Goal: Task Accomplishment & Management: Manage account settings

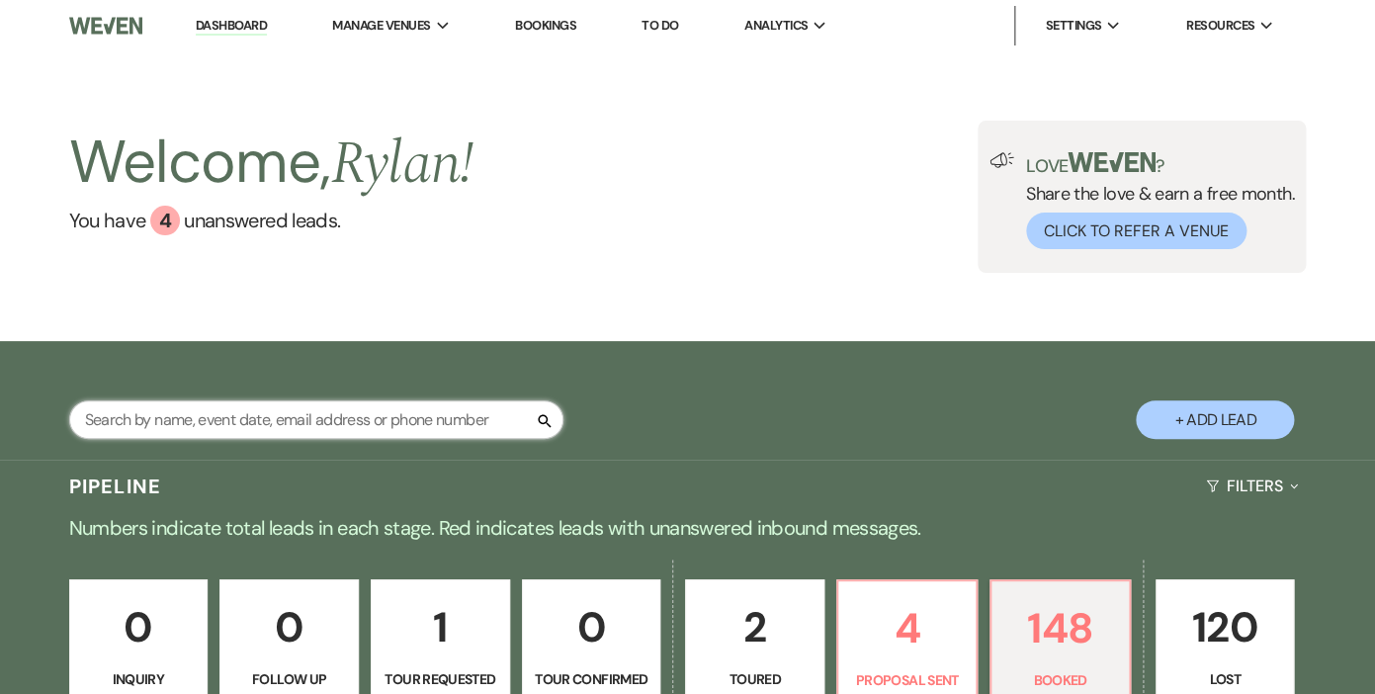
click at [401, 424] on input "text" at bounding box center [316, 419] width 494 height 39
type input "happied"
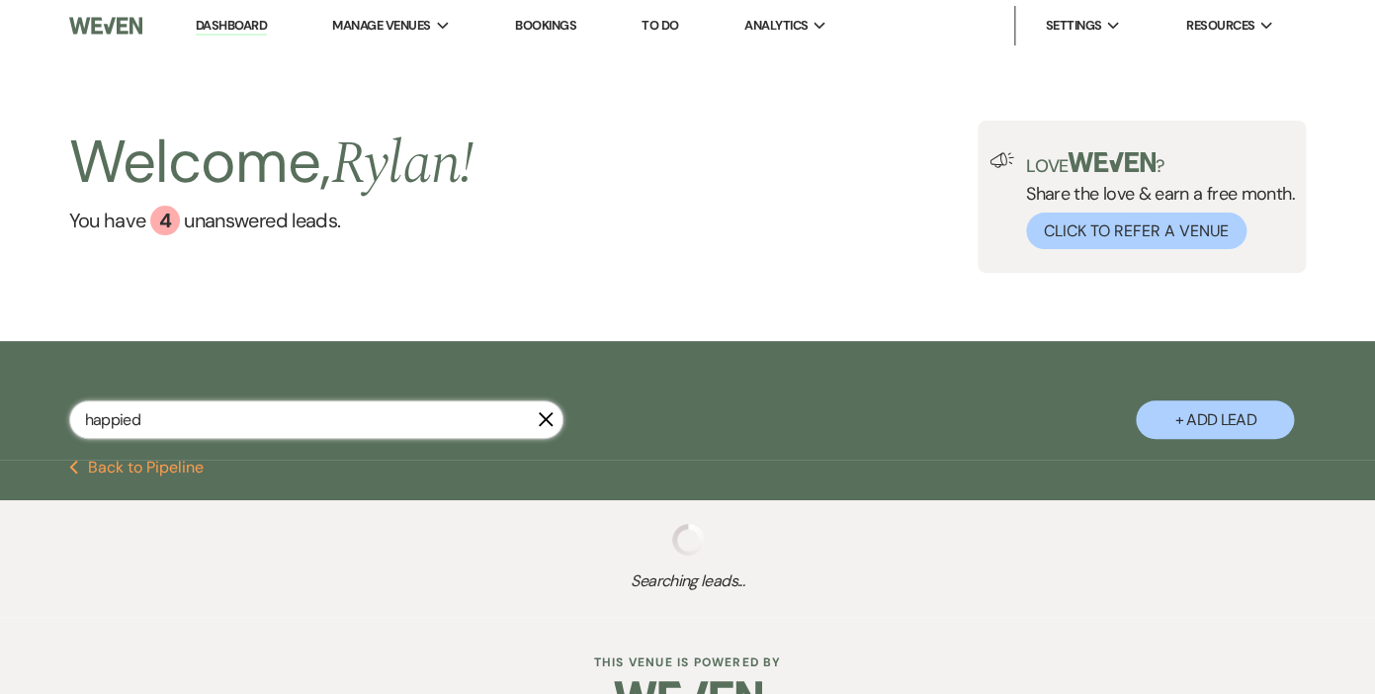
scroll to position [50, 0]
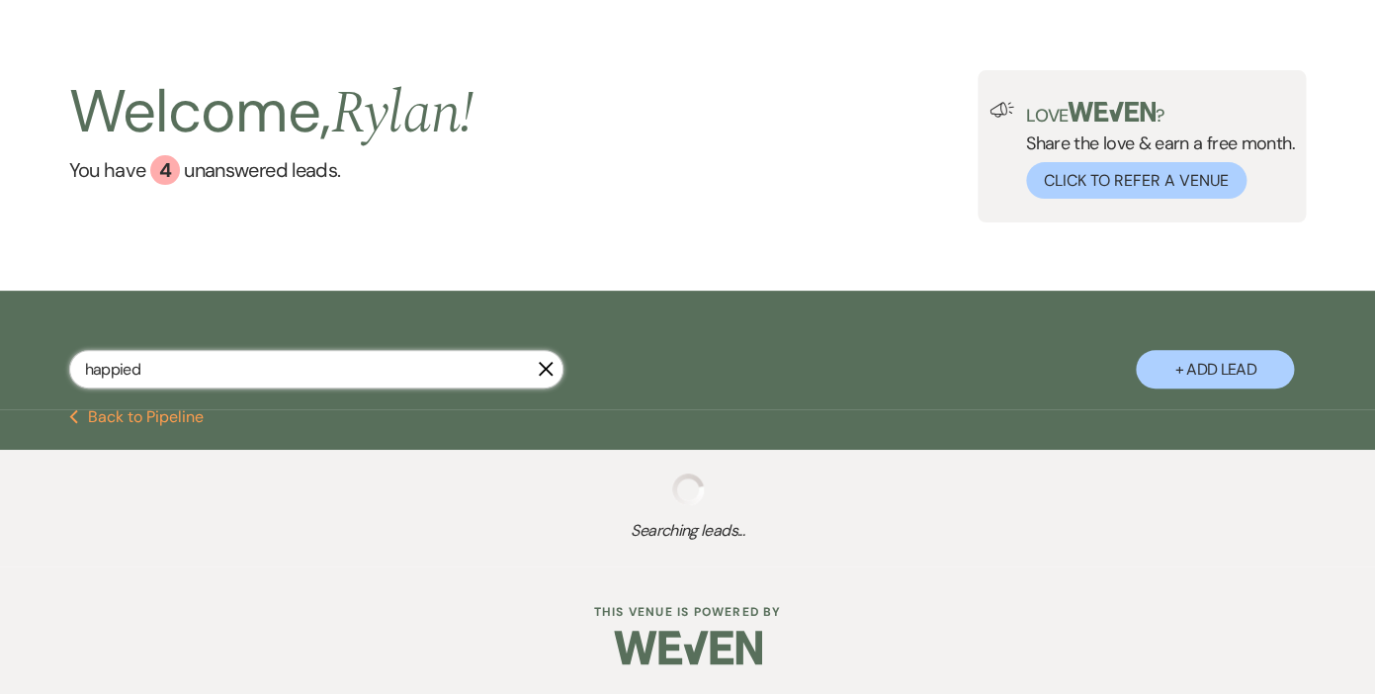
select select "6"
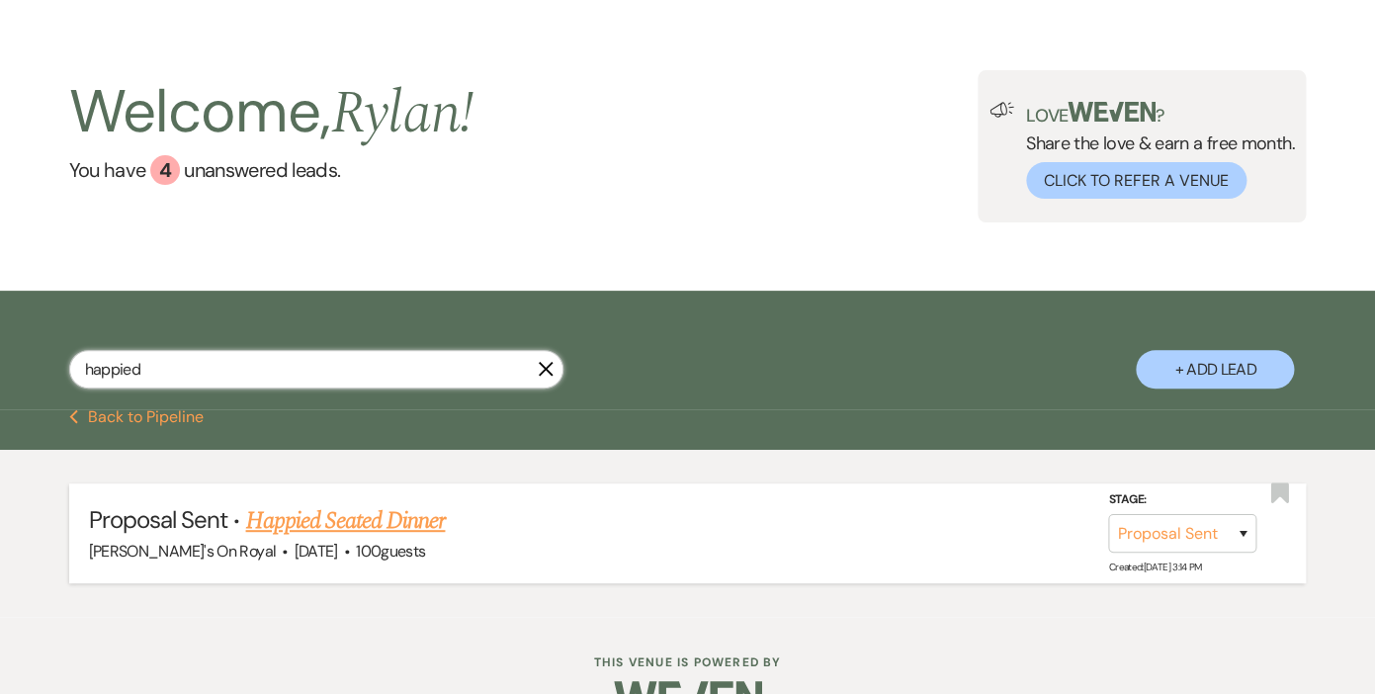
type input "happied"
click at [354, 519] on link "Happied Seated Dinner" at bounding box center [345, 521] width 200 height 36
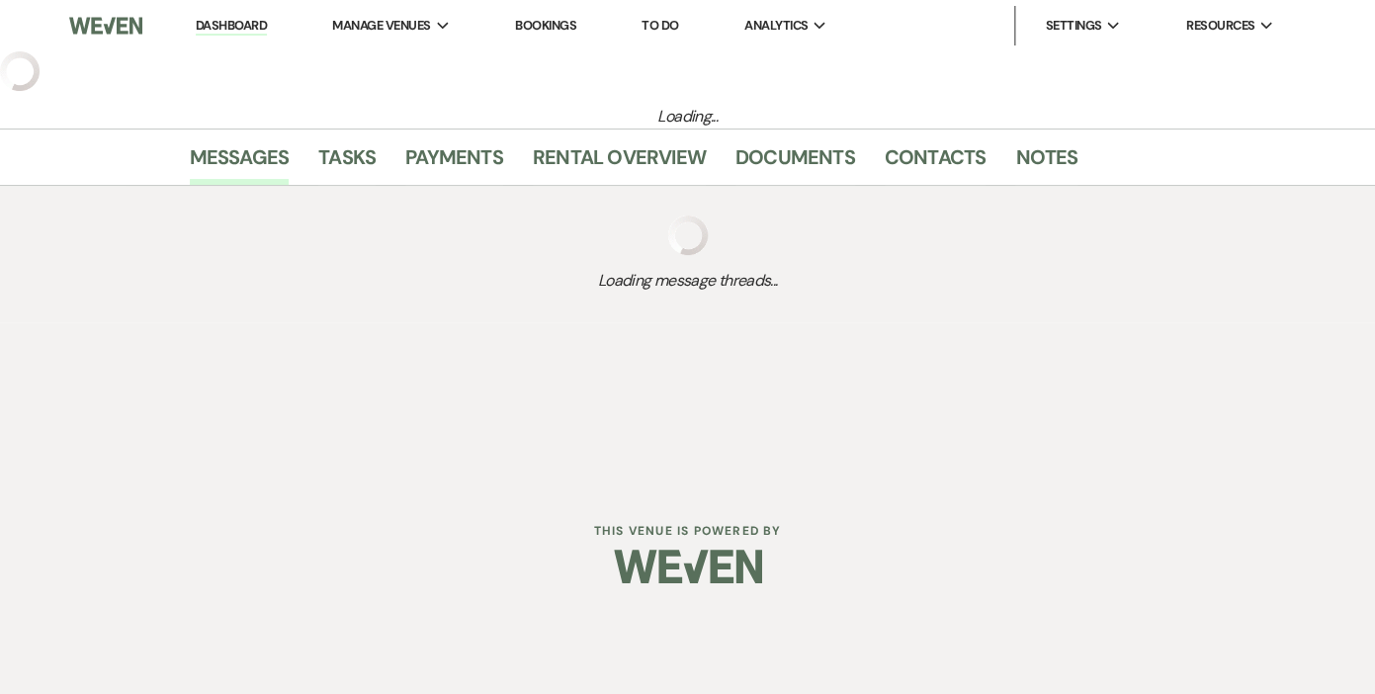
select select "6"
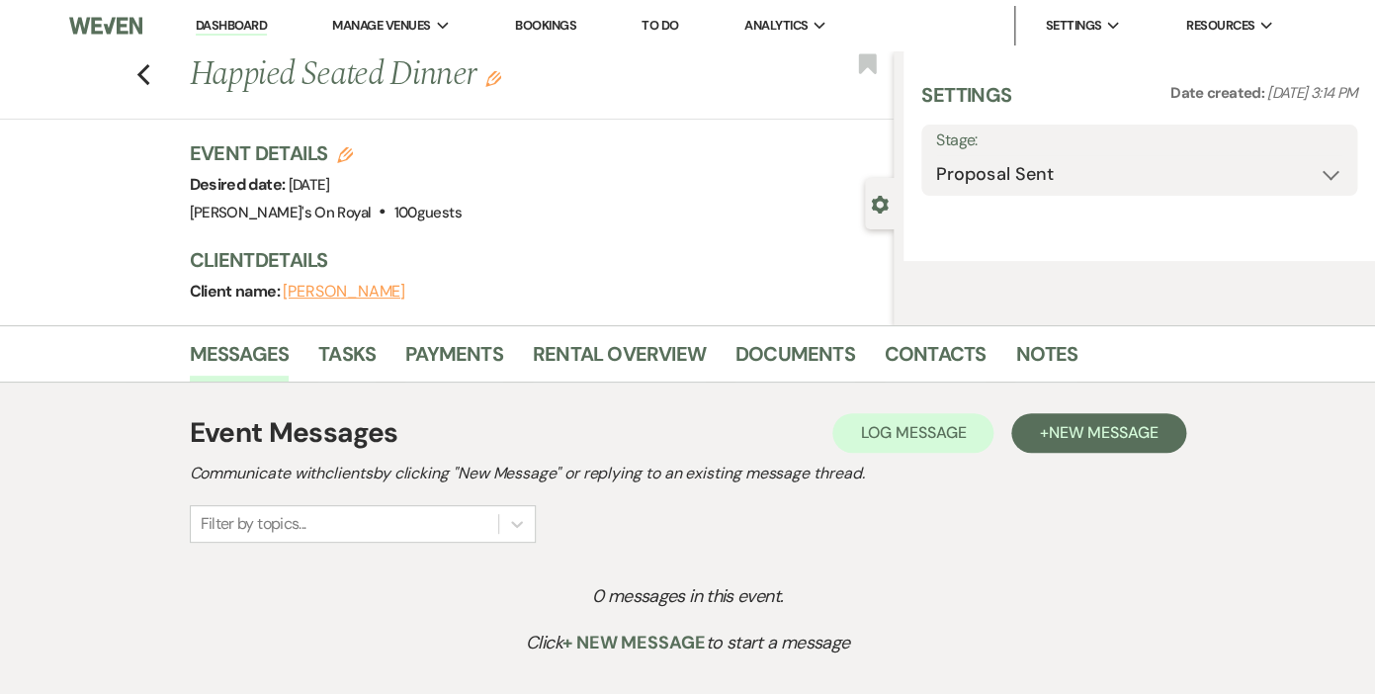
select select "20"
select select "9"
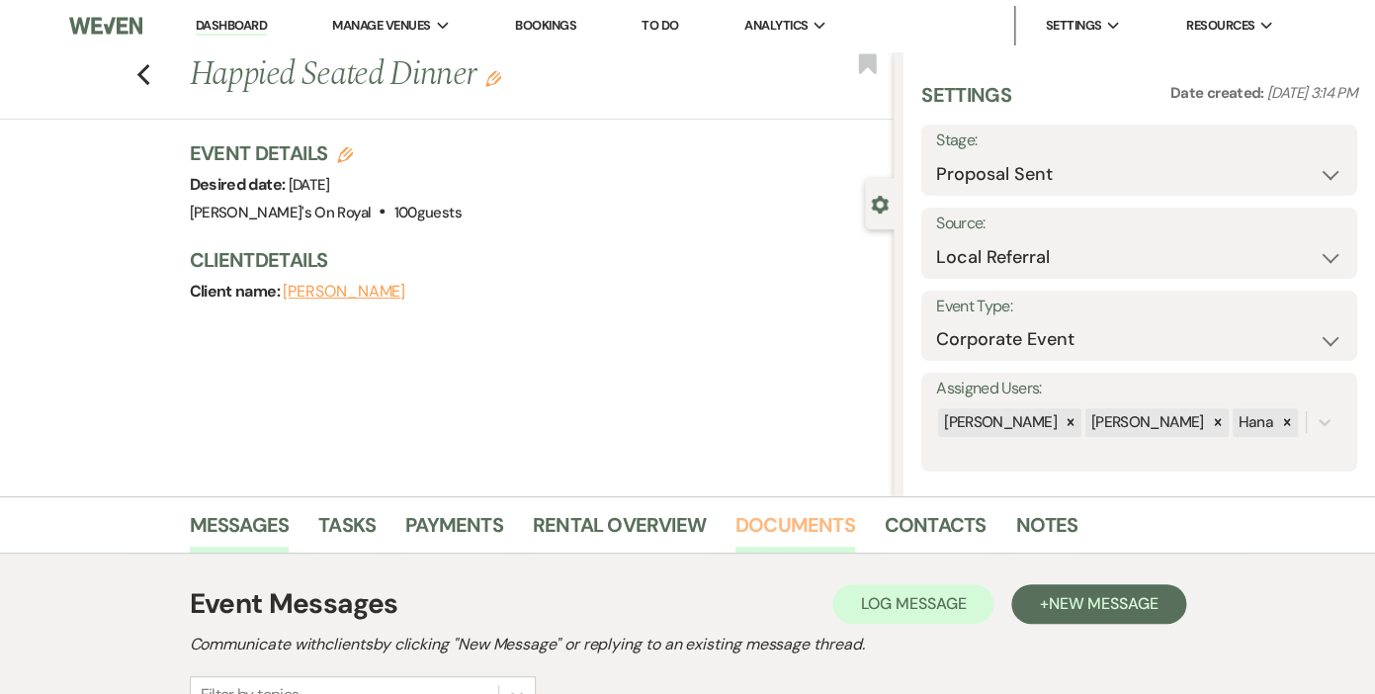
click at [789, 525] on link "Documents" at bounding box center [795, 530] width 120 height 43
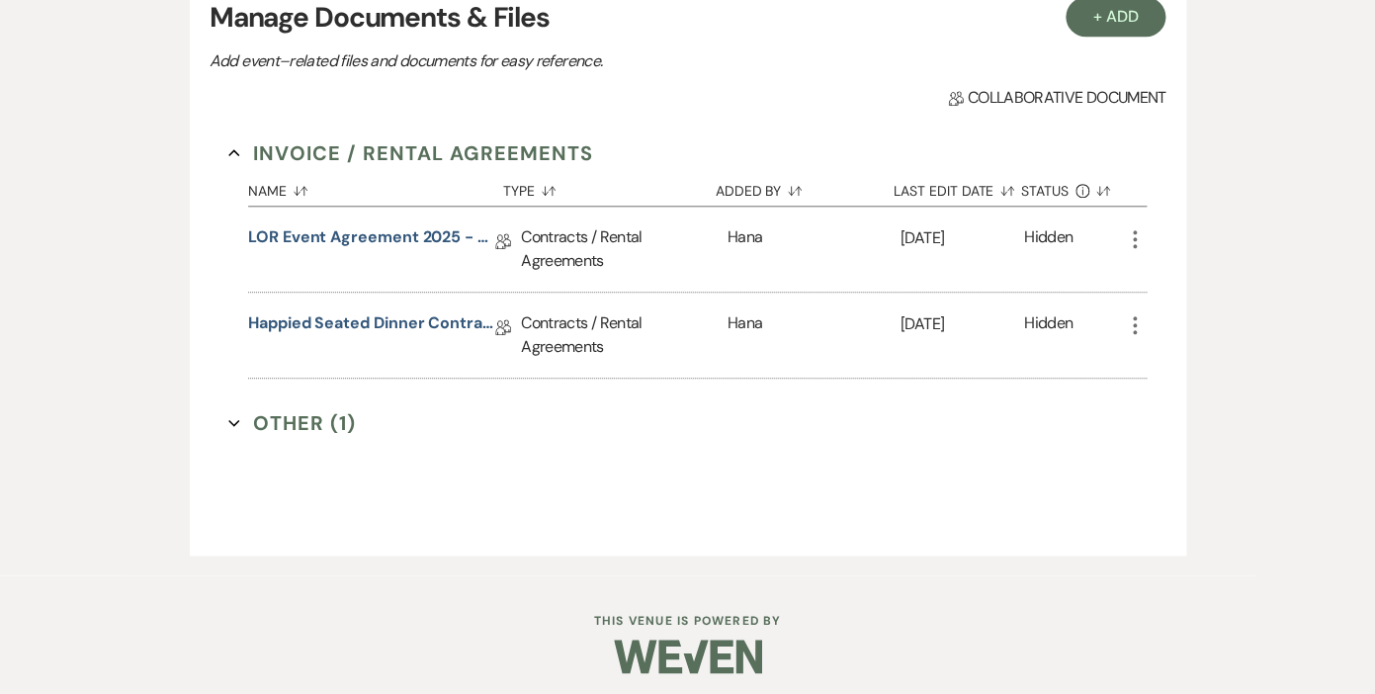
scroll to position [615, 0]
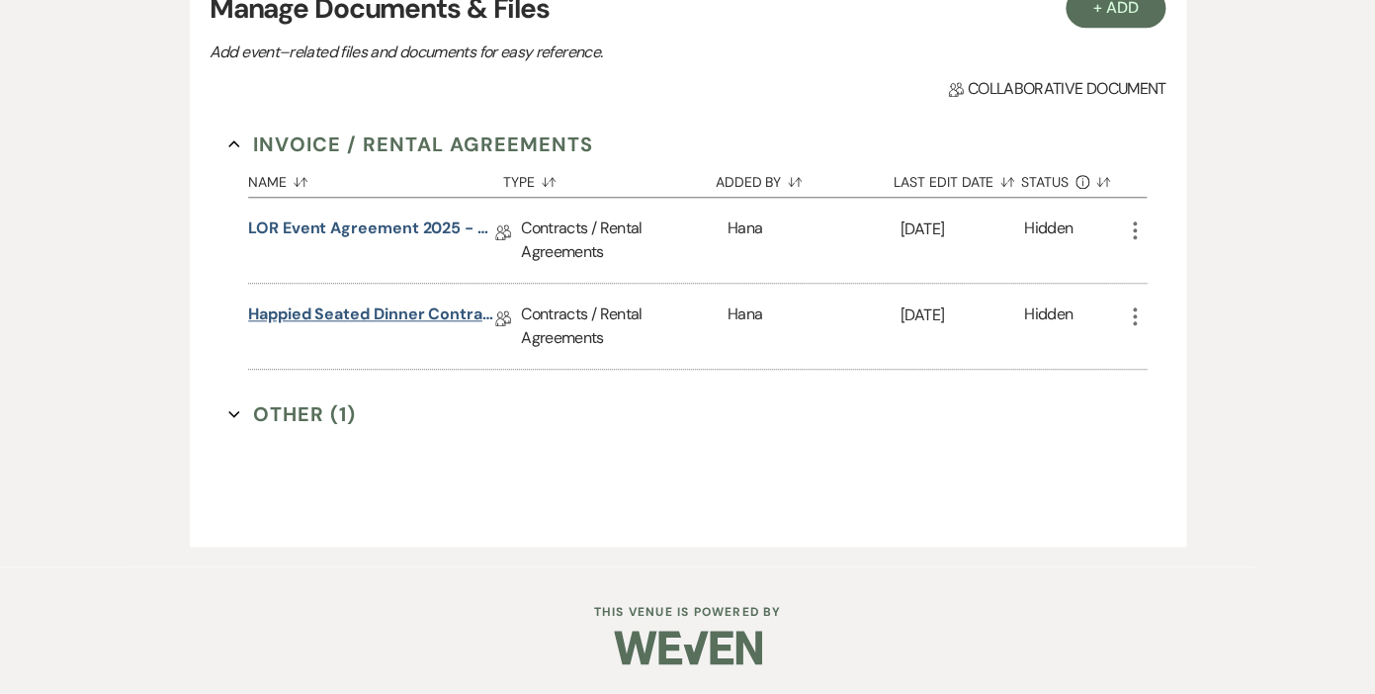
click at [367, 316] on link "Happied Seated Dinner Contract [DATE]" at bounding box center [371, 317] width 247 height 31
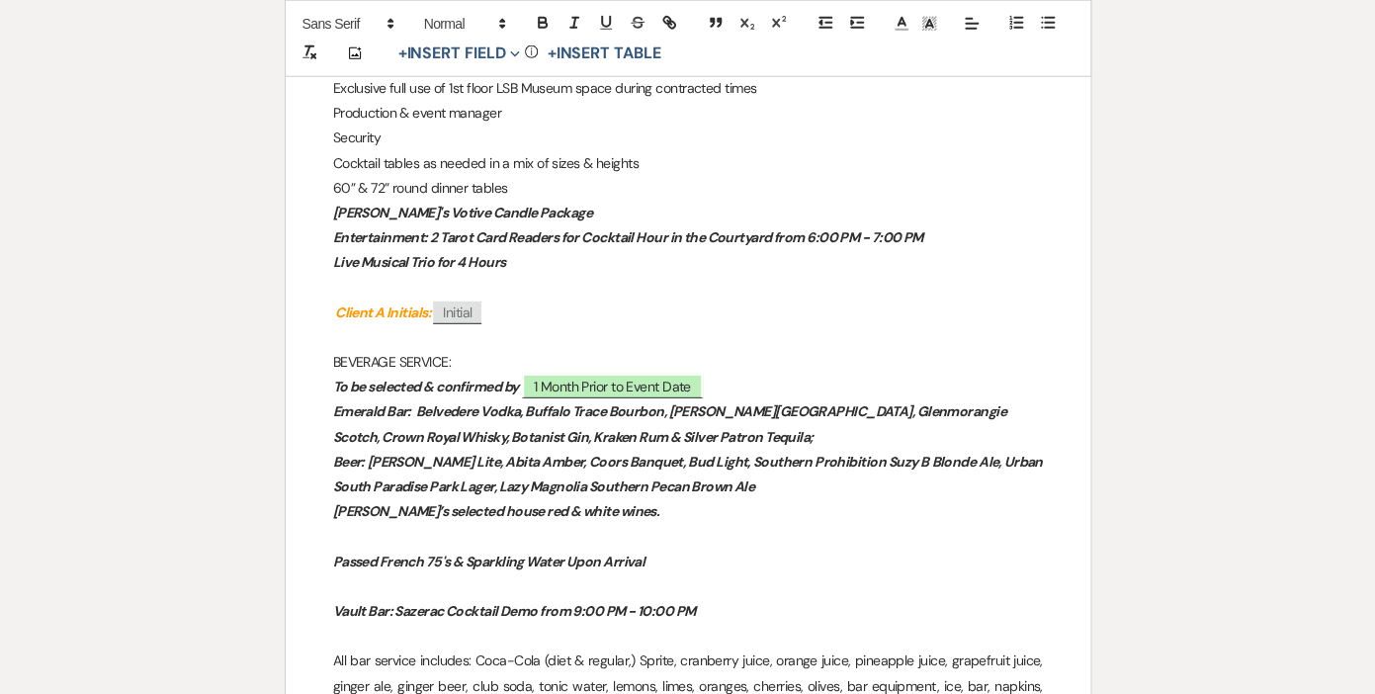
scroll to position [1875, 0]
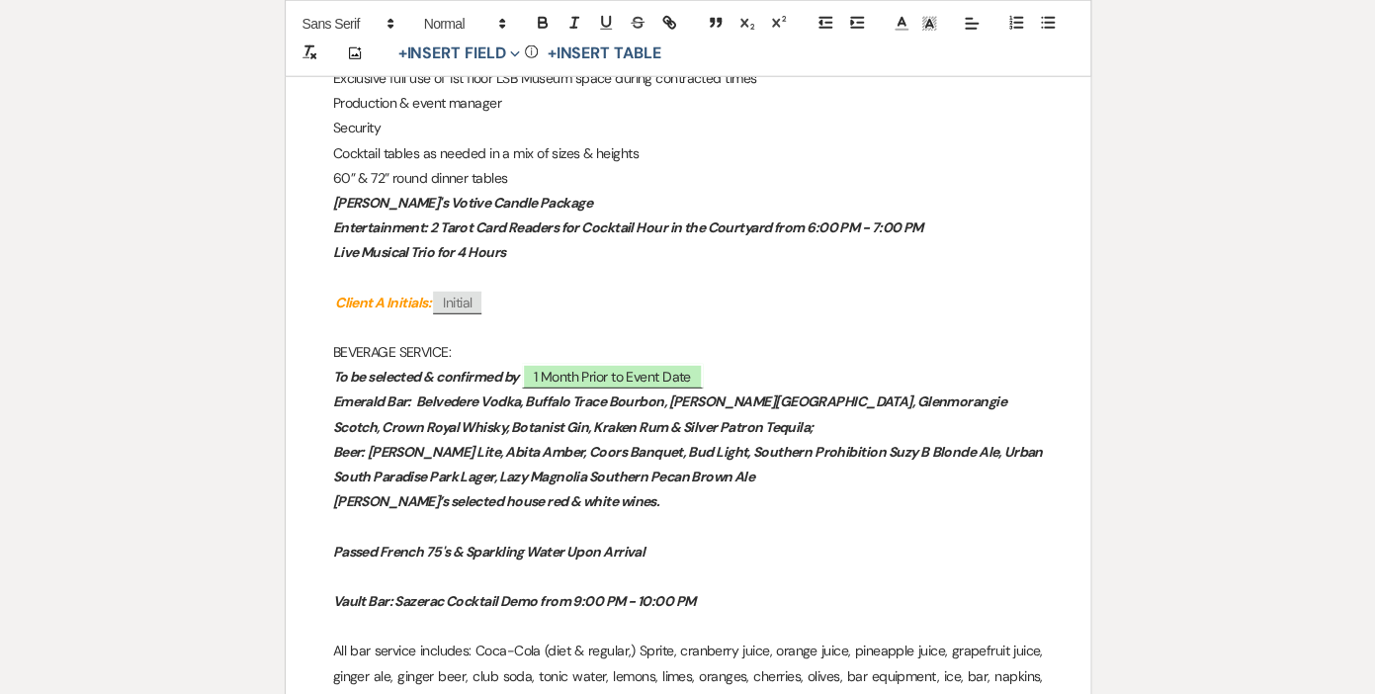
click at [487, 258] on em "Live Musical Trio for 4 Hours" at bounding box center [419, 252] width 173 height 18
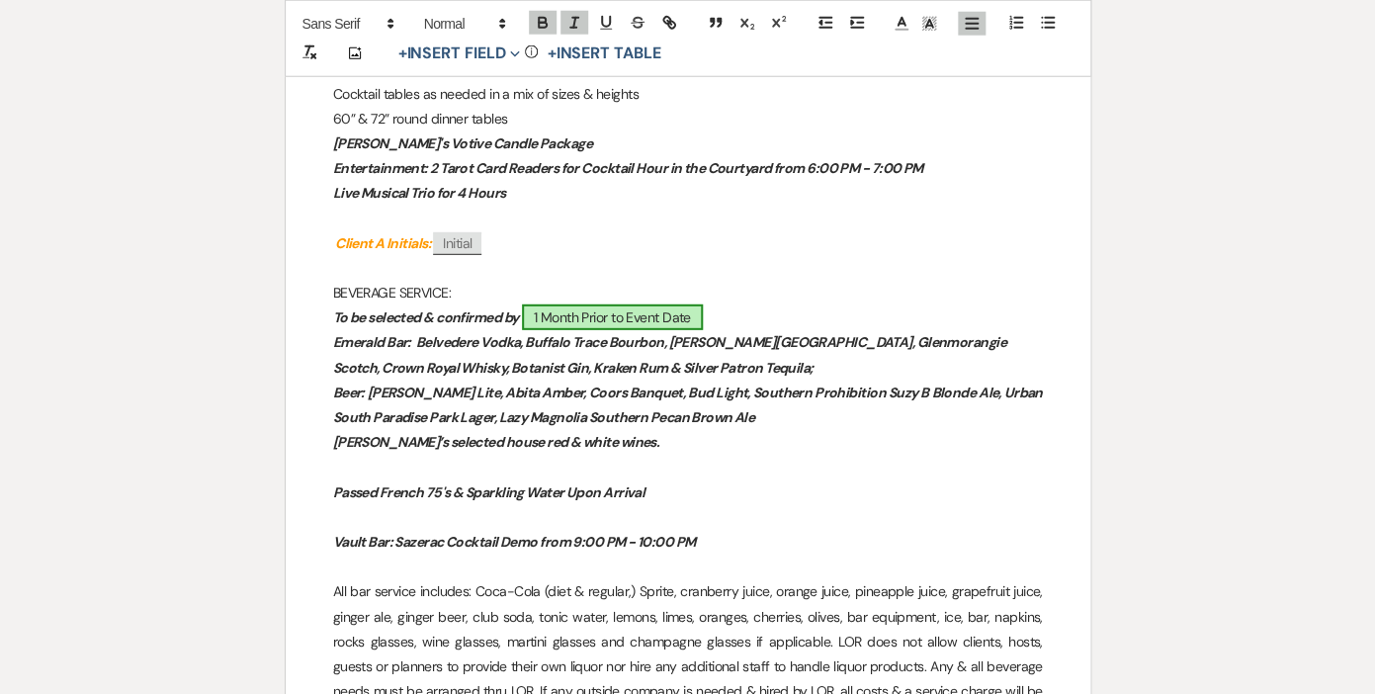
scroll to position [1923, 0]
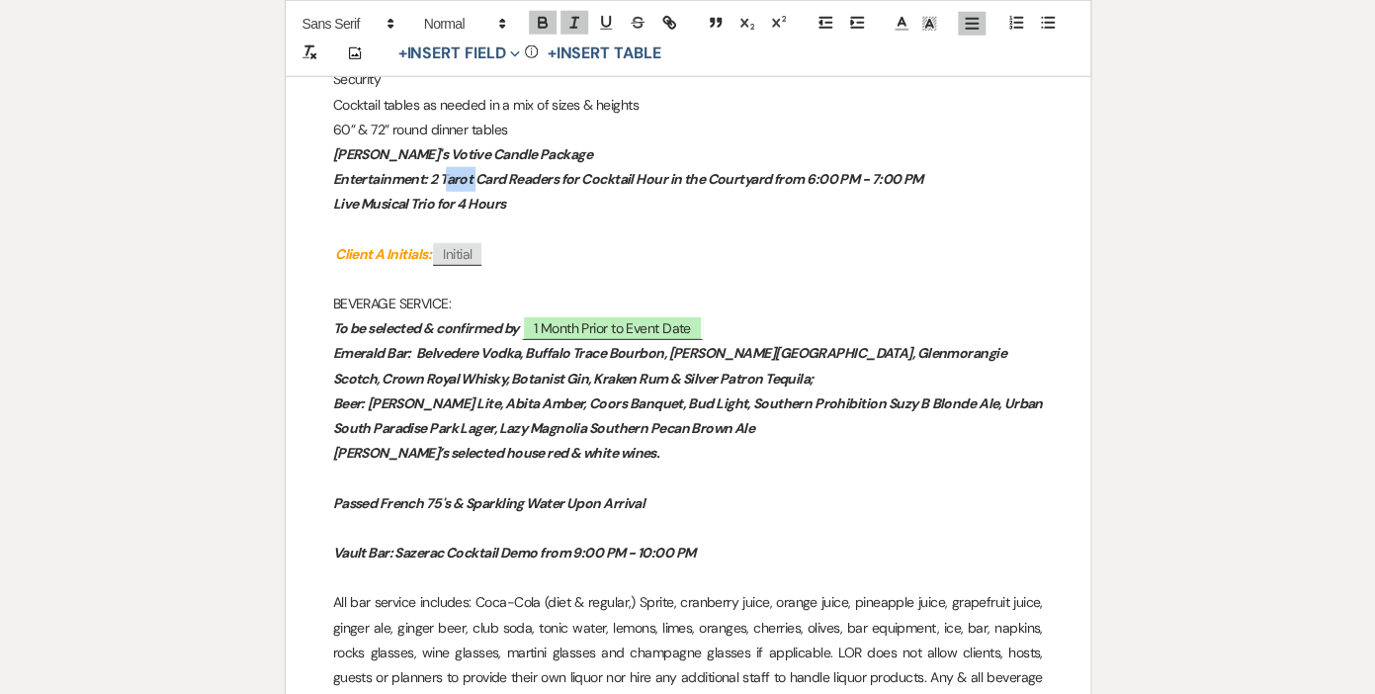
drag, startPoint x: 474, startPoint y: 181, endPoint x: 445, endPoint y: 177, distance: 29.9
click at [445, 177] on em "Entertainment: 2 Tarot Card Readers for Cocktail Hour in the Courtyard from 6:0…" at bounding box center [628, 179] width 590 height 18
drag, startPoint x: 545, startPoint y: 378, endPoint x: 507, endPoint y: 376, distance: 38.6
click at [507, 376] on em "Emerald Bar: Belvedere Vodka, Buffalo Trace Bourbon, [PERSON_NAME][GEOGRAPHIC_D…" at bounding box center [671, 365] width 676 height 42
copy em "Silver P"
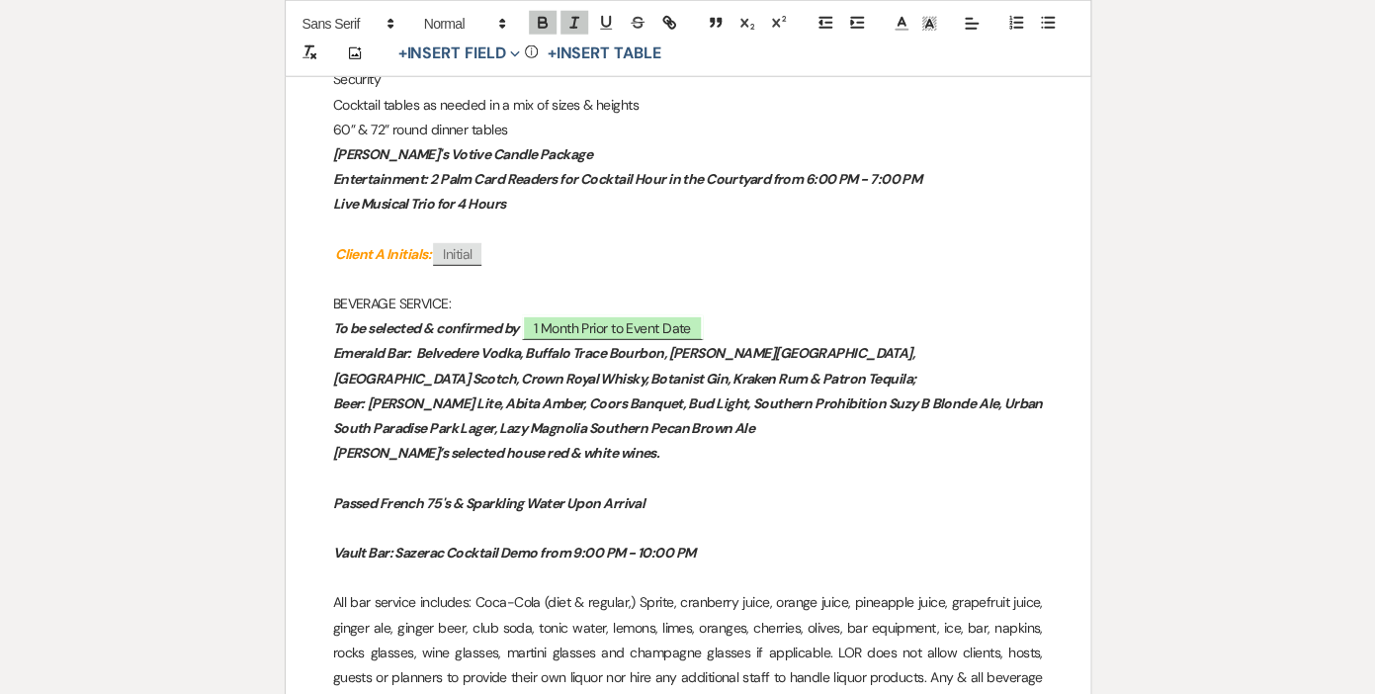
click at [551, 376] on em "Emerald Bar: Belvedere Vodka, Buffalo Trace Bourbon, [PERSON_NAME][GEOGRAPHIC_D…" at bounding box center [625, 365] width 584 height 42
click at [528, 453] on em "[PERSON_NAME]’s selected house red & white wines." at bounding box center [496, 453] width 327 height 18
click at [560, 454] on em "[PERSON_NAME]’s selected house red, white wines." at bounding box center [491, 453] width 316 height 18
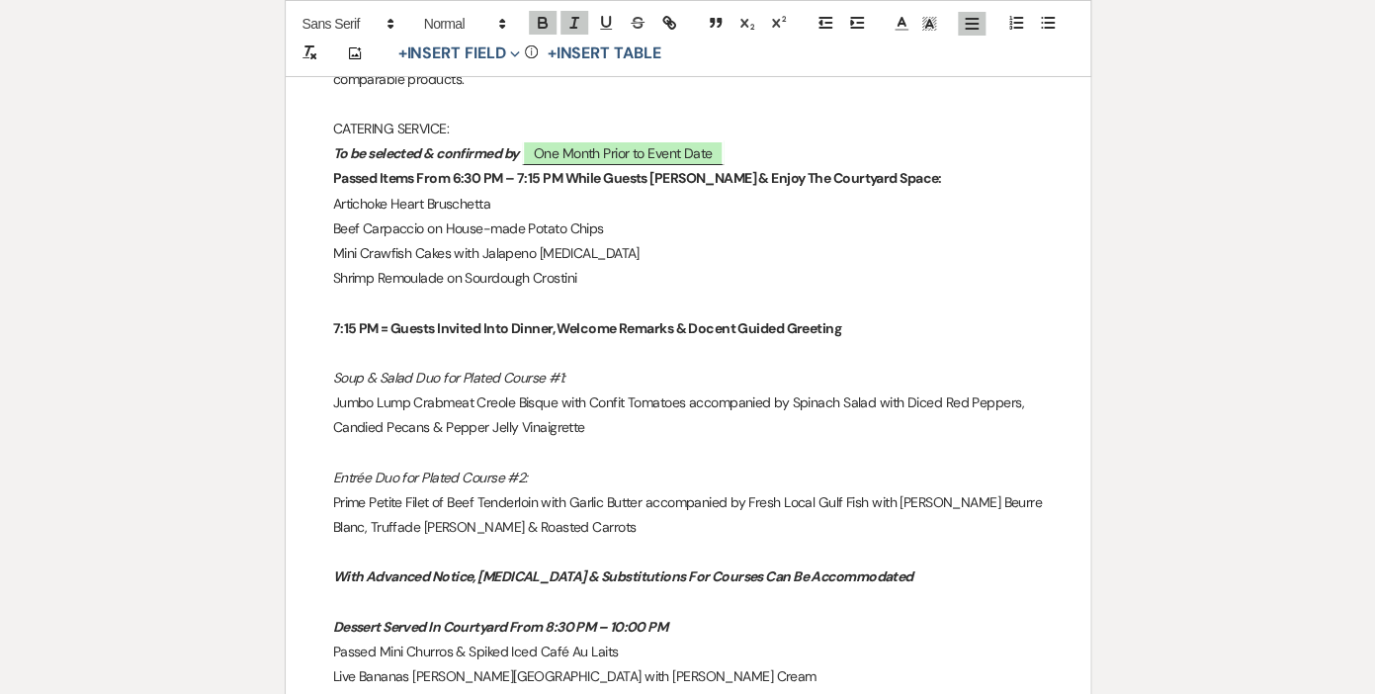
scroll to position [2624, 0]
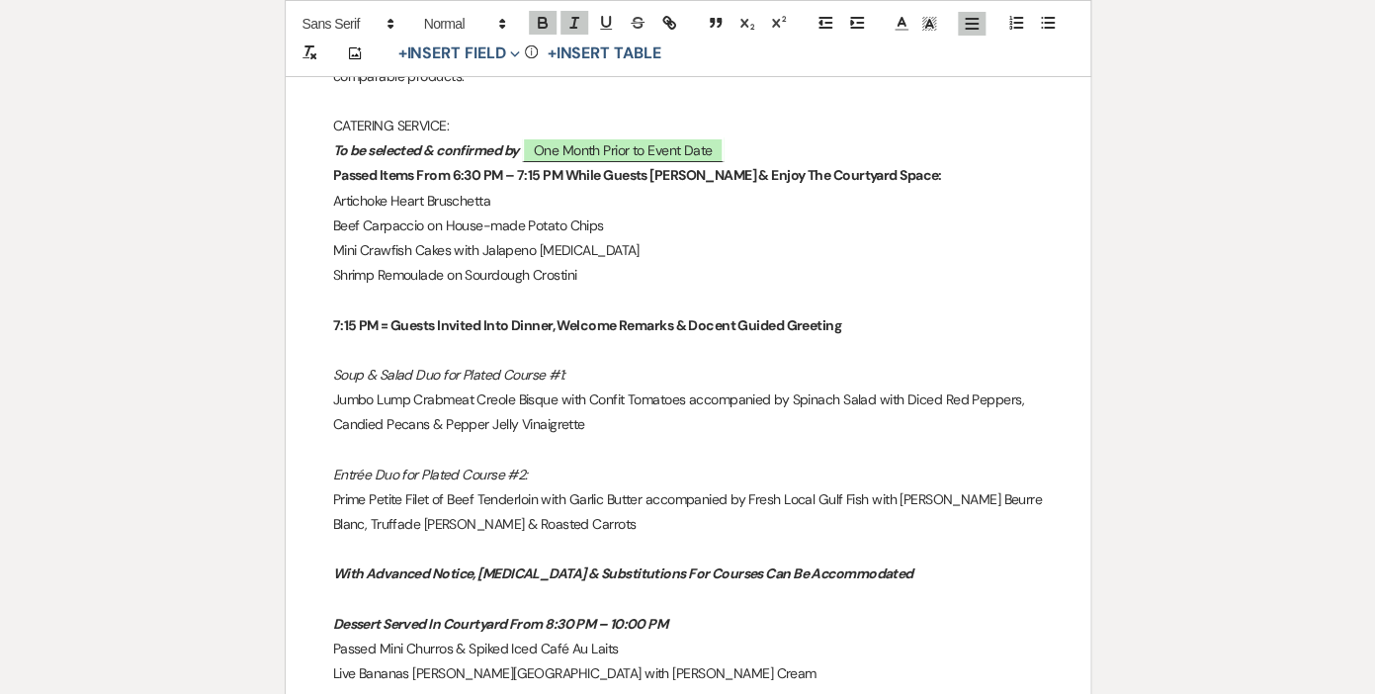
click at [468, 177] on strong "Passed Items From 6:30 PM – 7:15 PM While Guests [PERSON_NAME] & Enjoy The Cour…" at bounding box center [637, 175] width 609 height 18
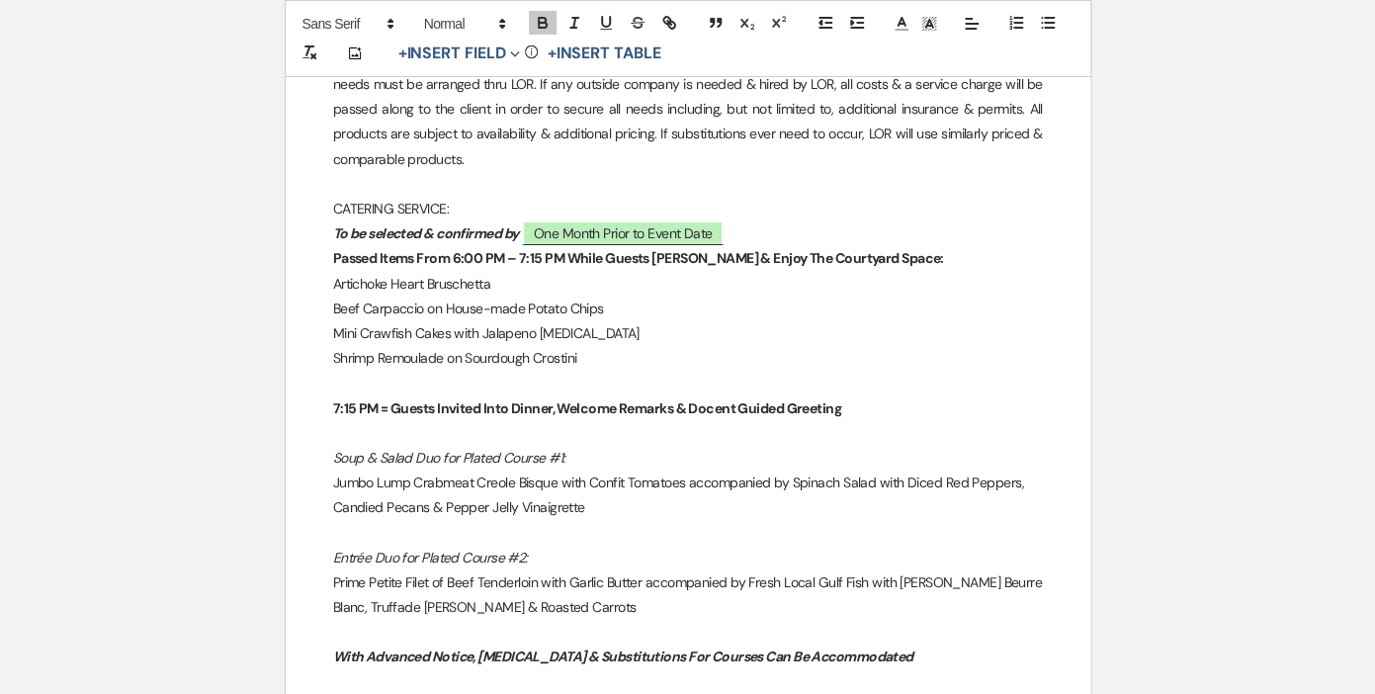
scroll to position [2533, 0]
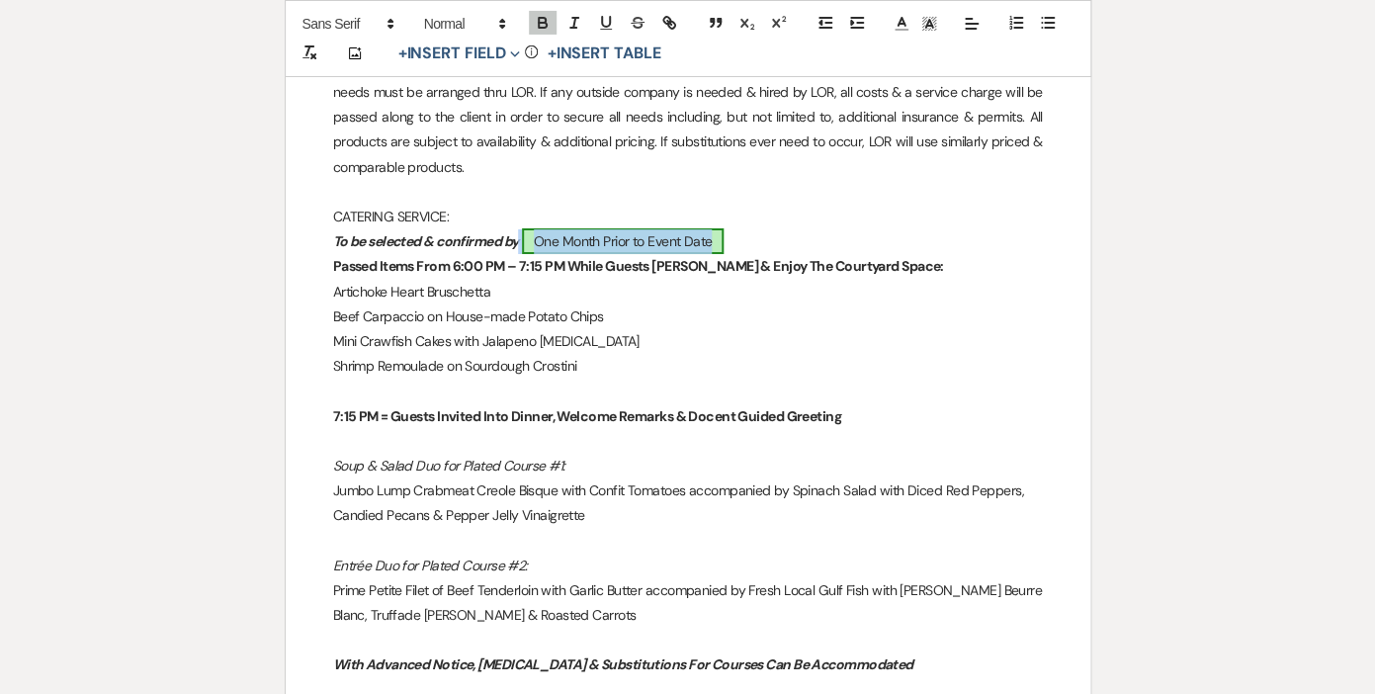
click at [719, 236] on span "One Month Prior to Event Date" at bounding box center [623, 241] width 203 height 26
select select "owner"
select select "Date"
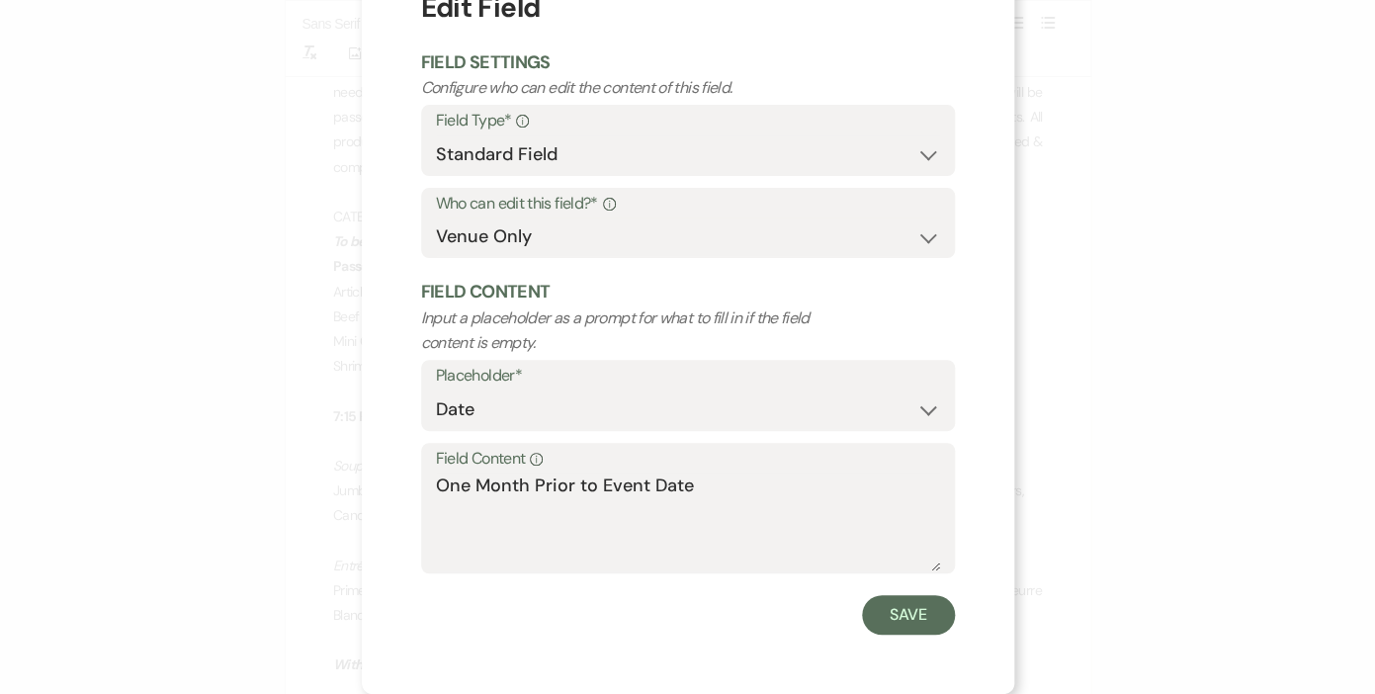
scroll to position [0, 0]
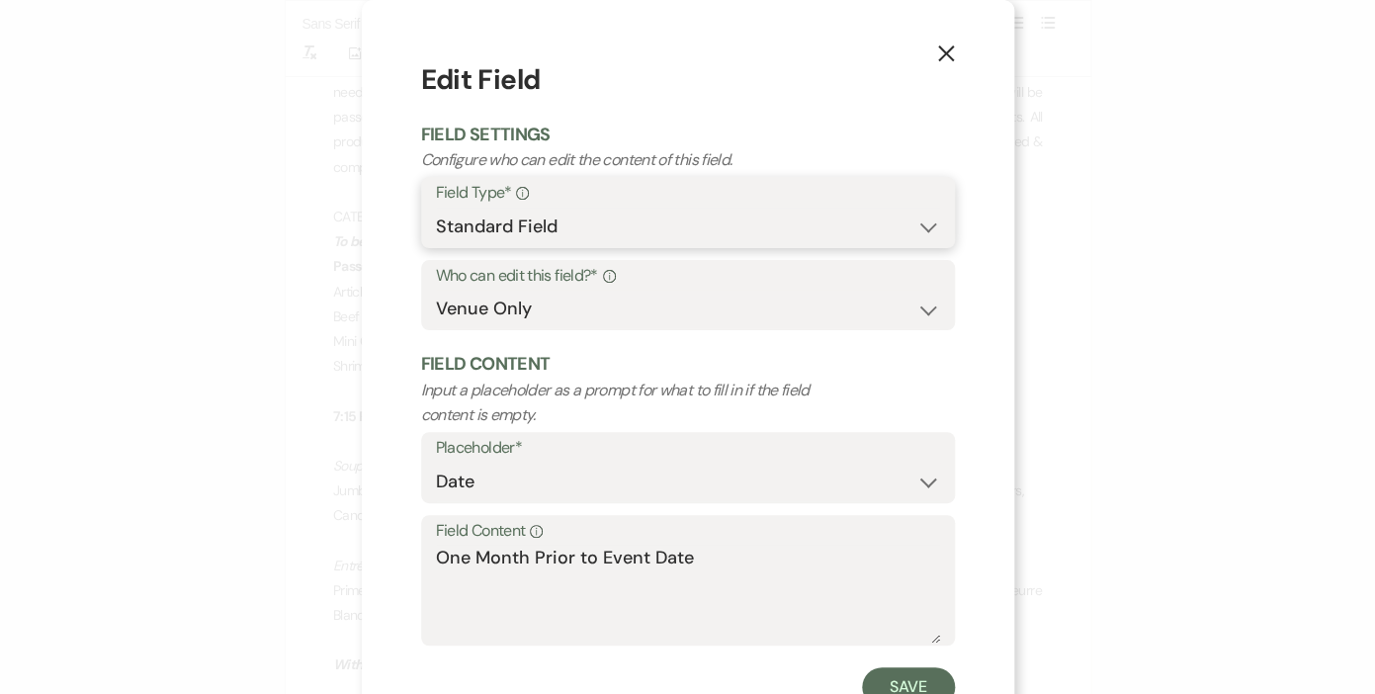
click option "Standard Field" at bounding box center [0, 0] width 0 height 0
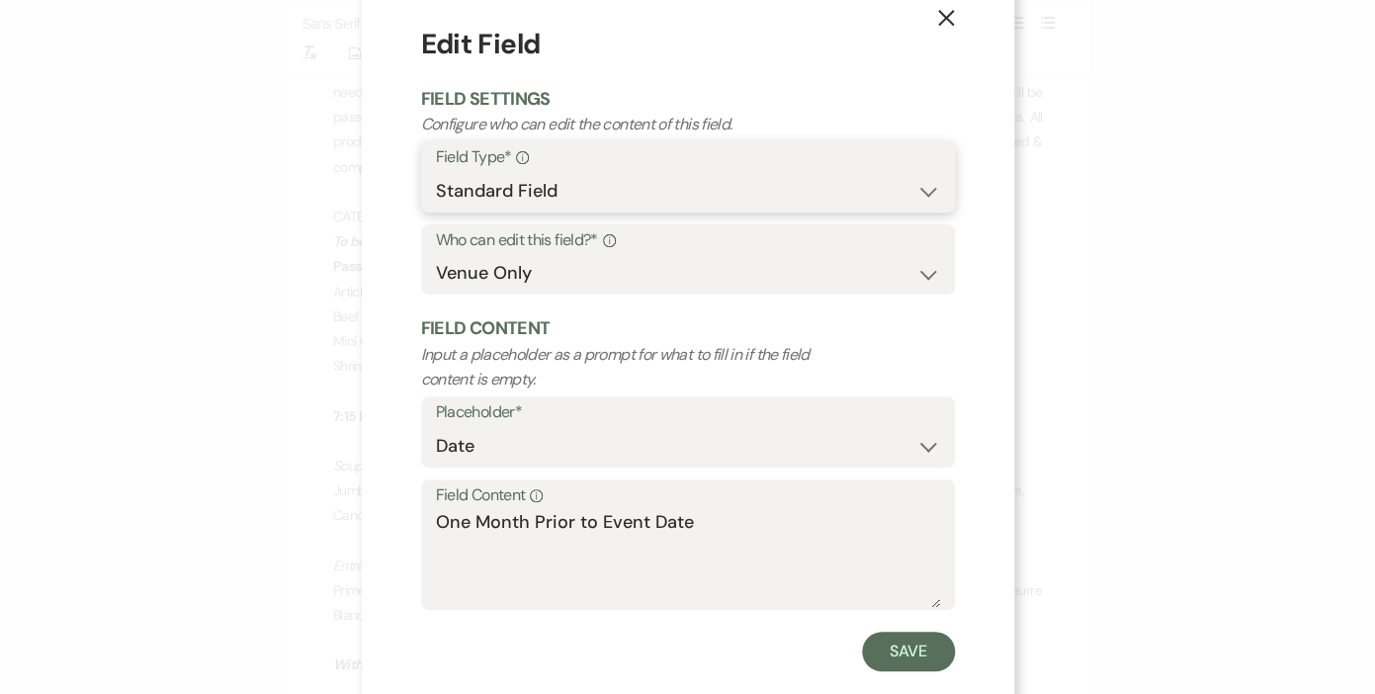
scroll to position [73, 0]
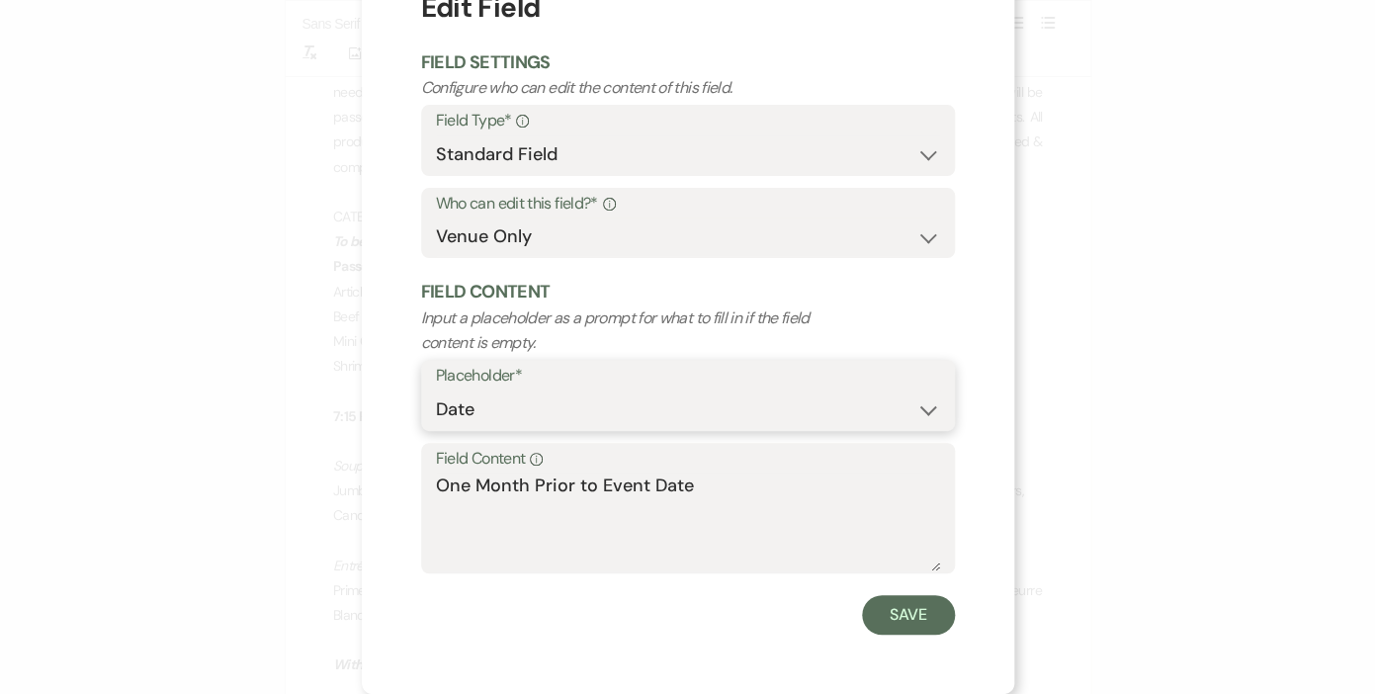
click at [436, 390] on select "Custom Placeholder Date Time Name Location Venue Name Type Number Budget Addres…" at bounding box center [688, 409] width 504 height 39
click at [793, 519] on textarea "One Month Prior to Event Date" at bounding box center [688, 521] width 504 height 99
drag, startPoint x: 704, startPoint y: 487, endPoint x: 434, endPoint y: 478, distance: 269.9
click at [436, 478] on textarea "One Month Prior to Event Date" at bounding box center [688, 521] width 504 height 99
type textarea "[DATE] Before"
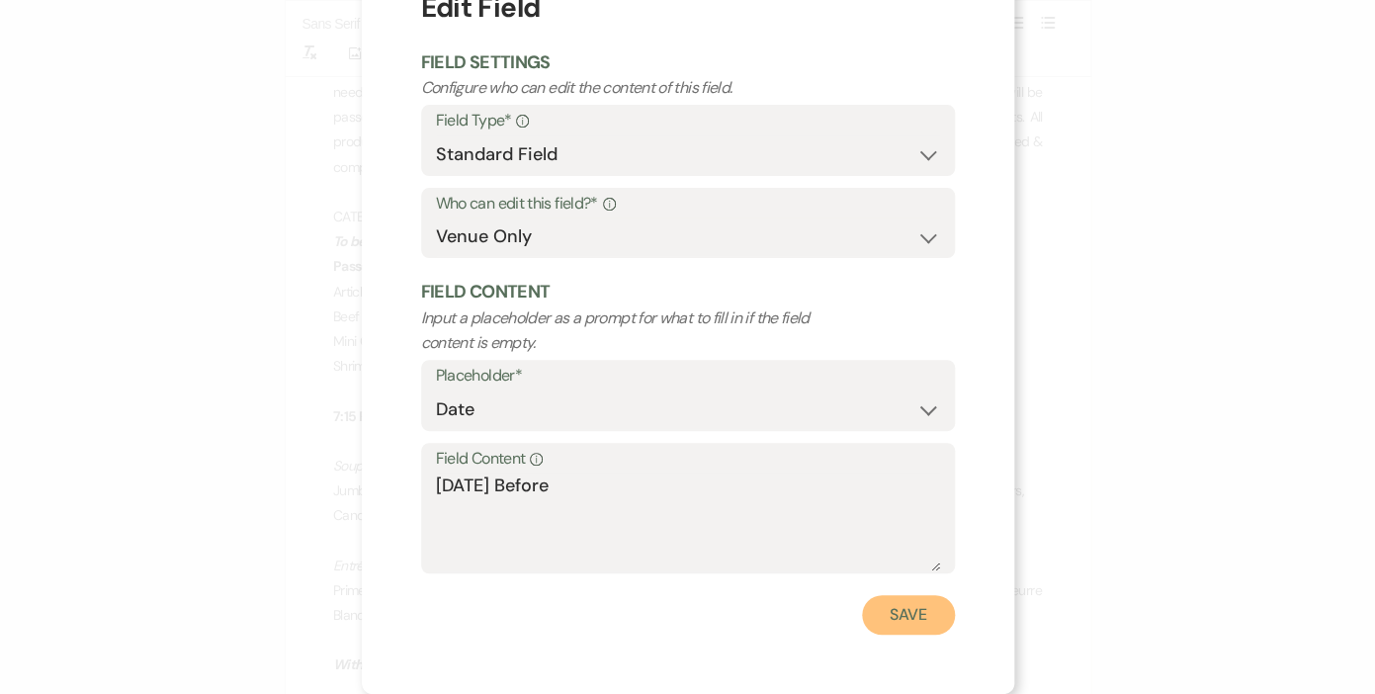
click at [900, 610] on button "Save" at bounding box center [908, 615] width 93 height 40
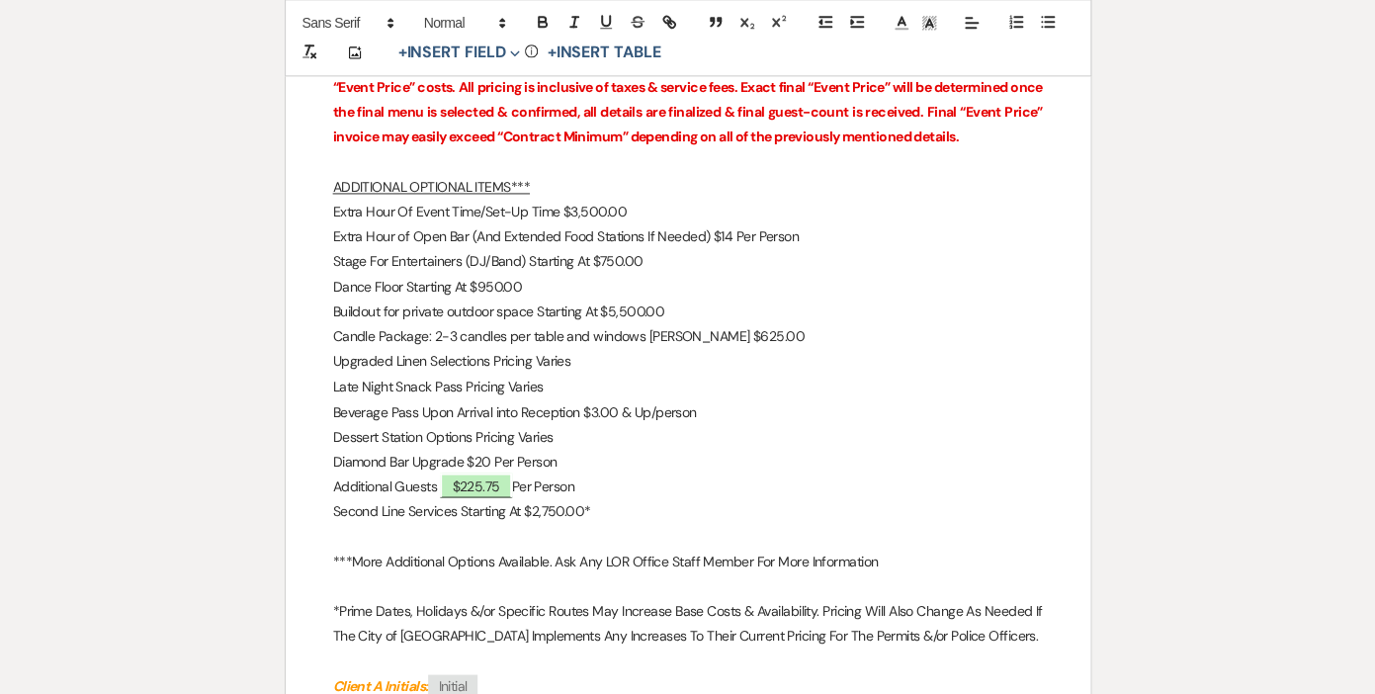
scroll to position [3738, 0]
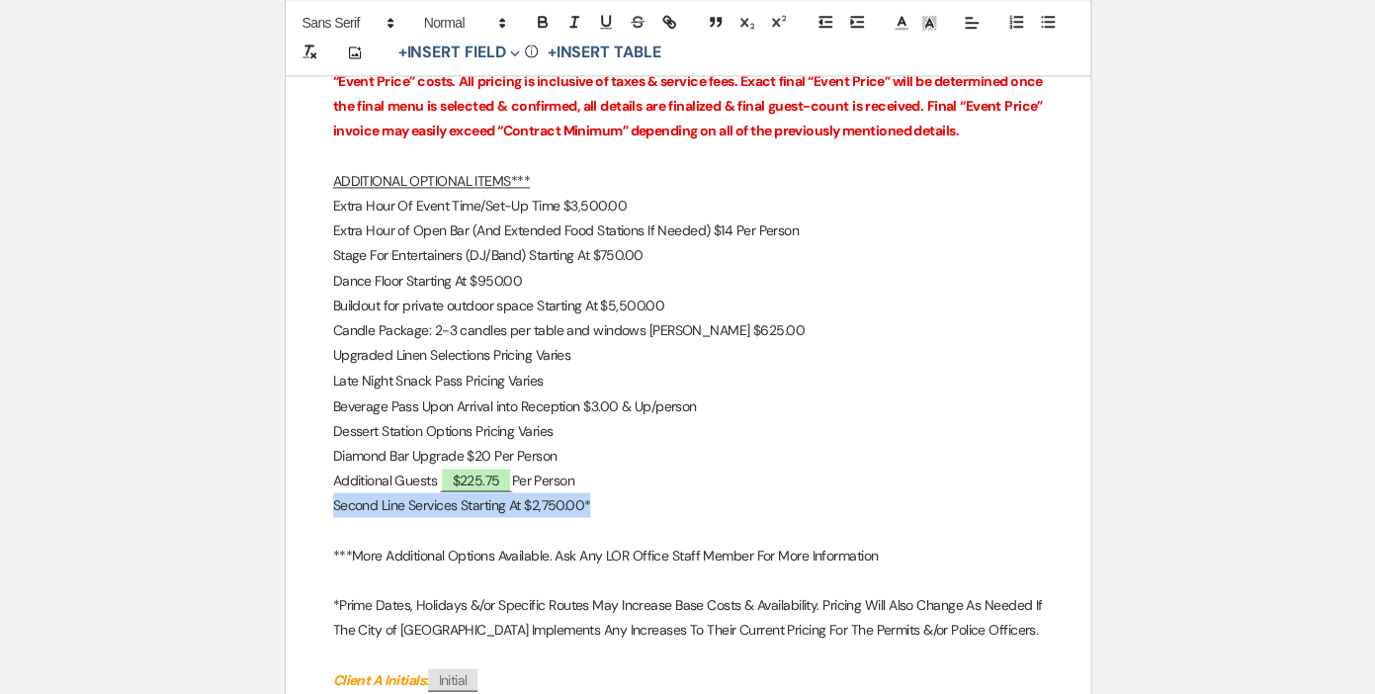
drag, startPoint x: 603, startPoint y: 528, endPoint x: 293, endPoint y: 527, distance: 309.3
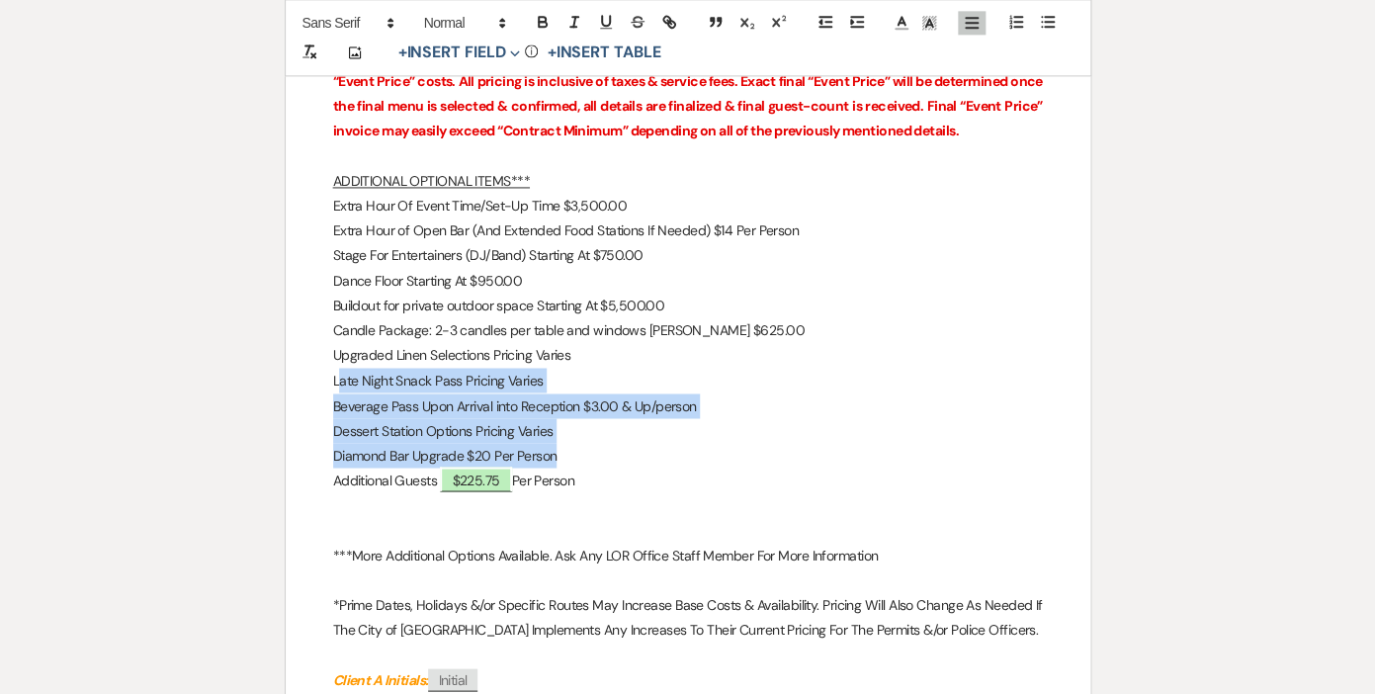
drag, startPoint x: 568, startPoint y: 482, endPoint x: 336, endPoint y: 403, distance: 245.3
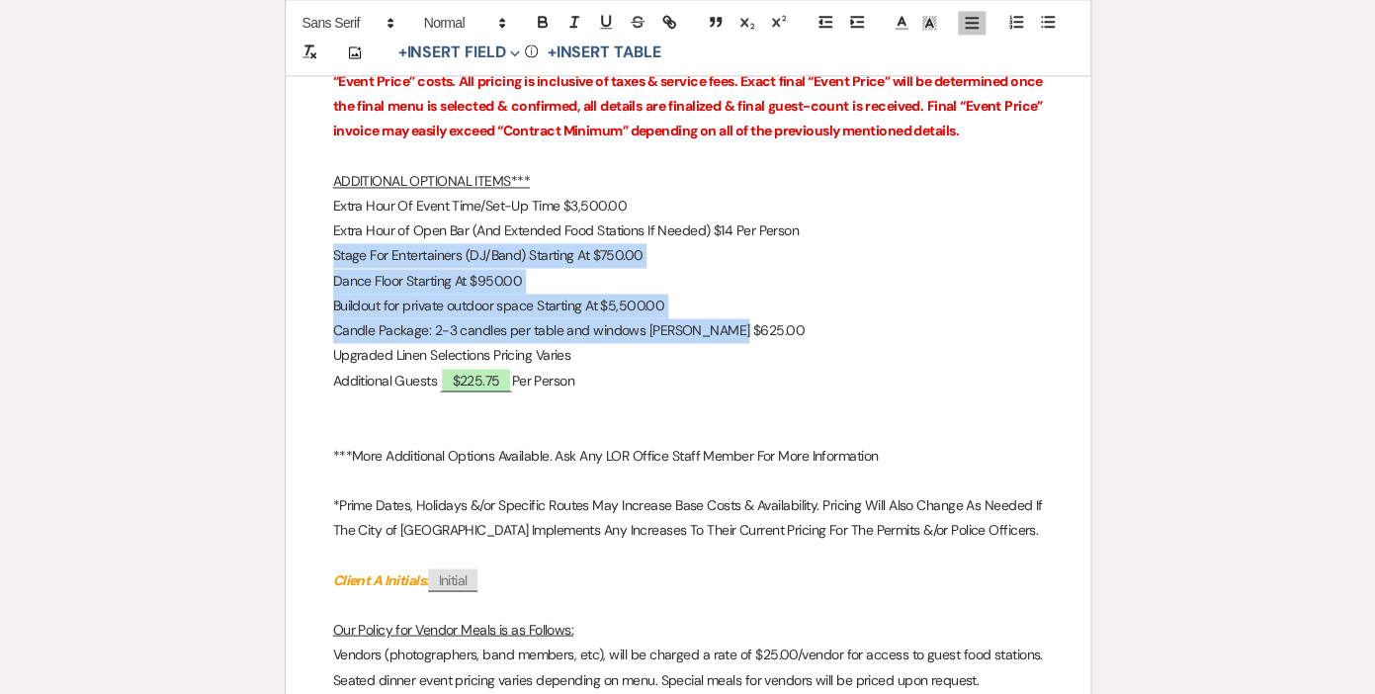
drag, startPoint x: 726, startPoint y: 357, endPoint x: 321, endPoint y: 292, distance: 410.4
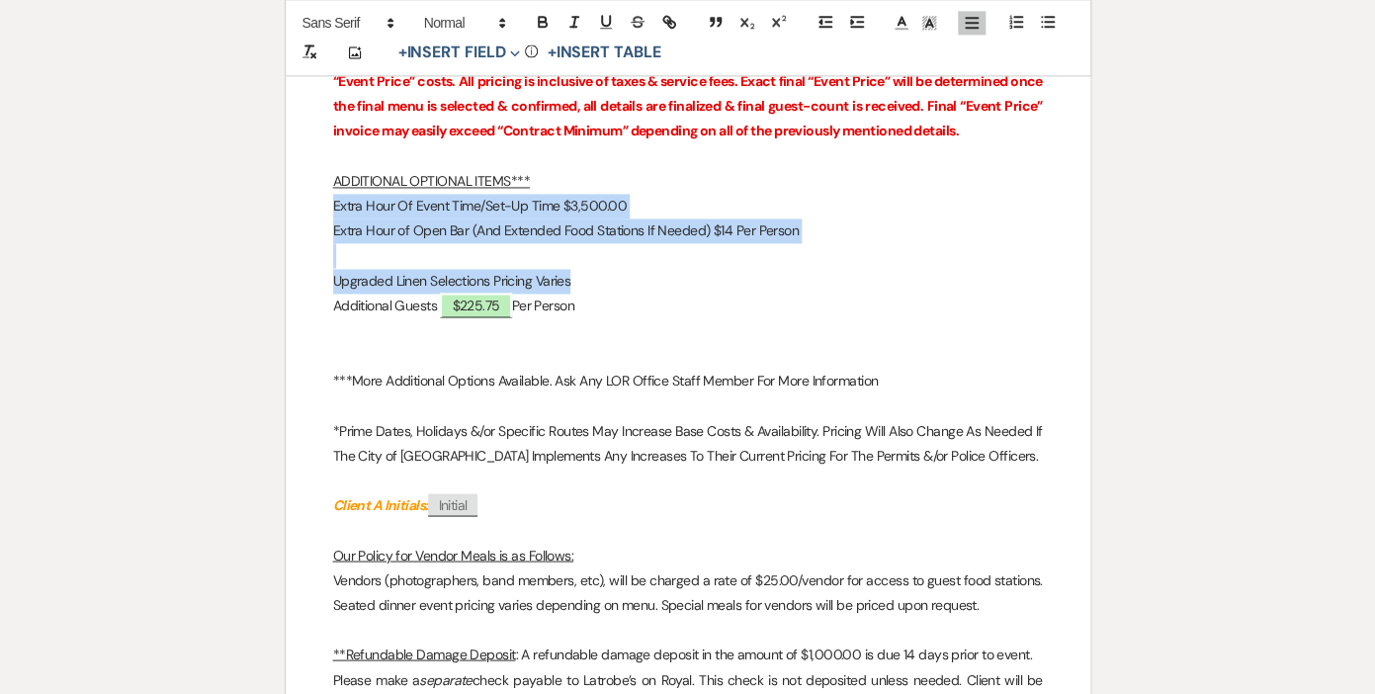
drag, startPoint x: 581, startPoint y: 307, endPoint x: 317, endPoint y: 235, distance: 273.5
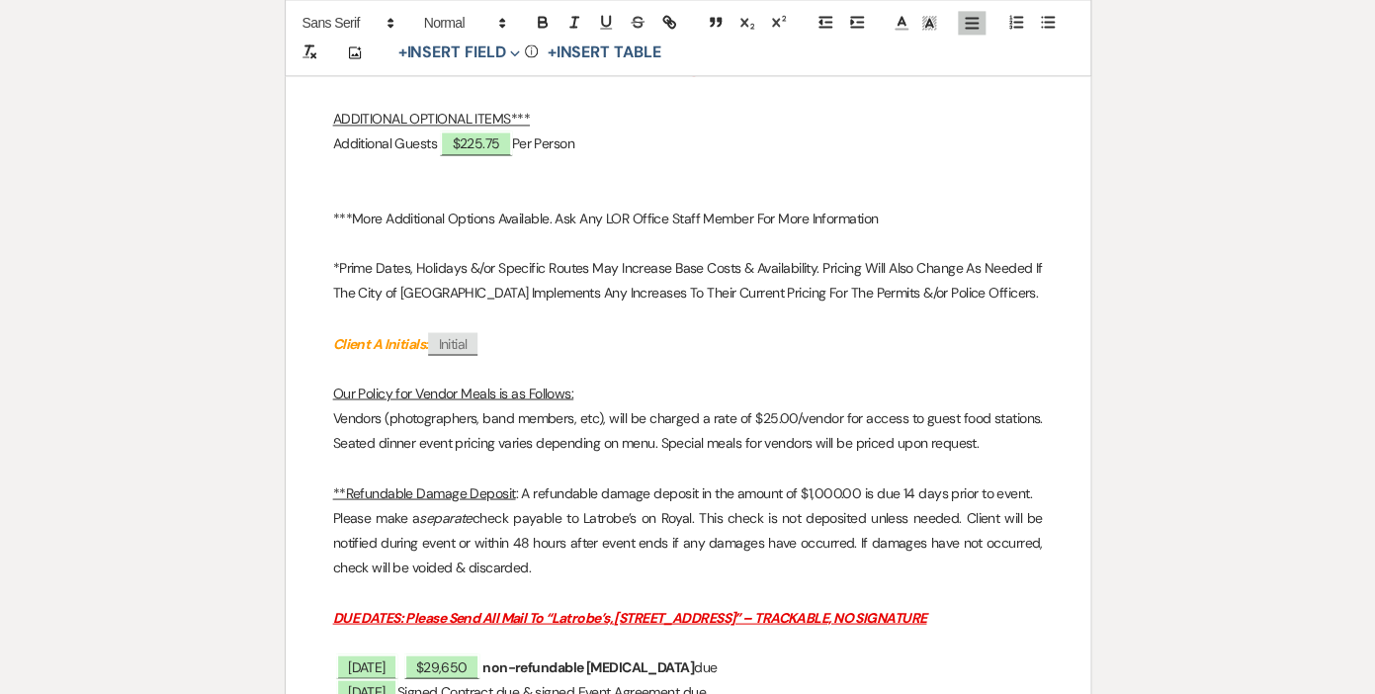
scroll to position [3803, 0]
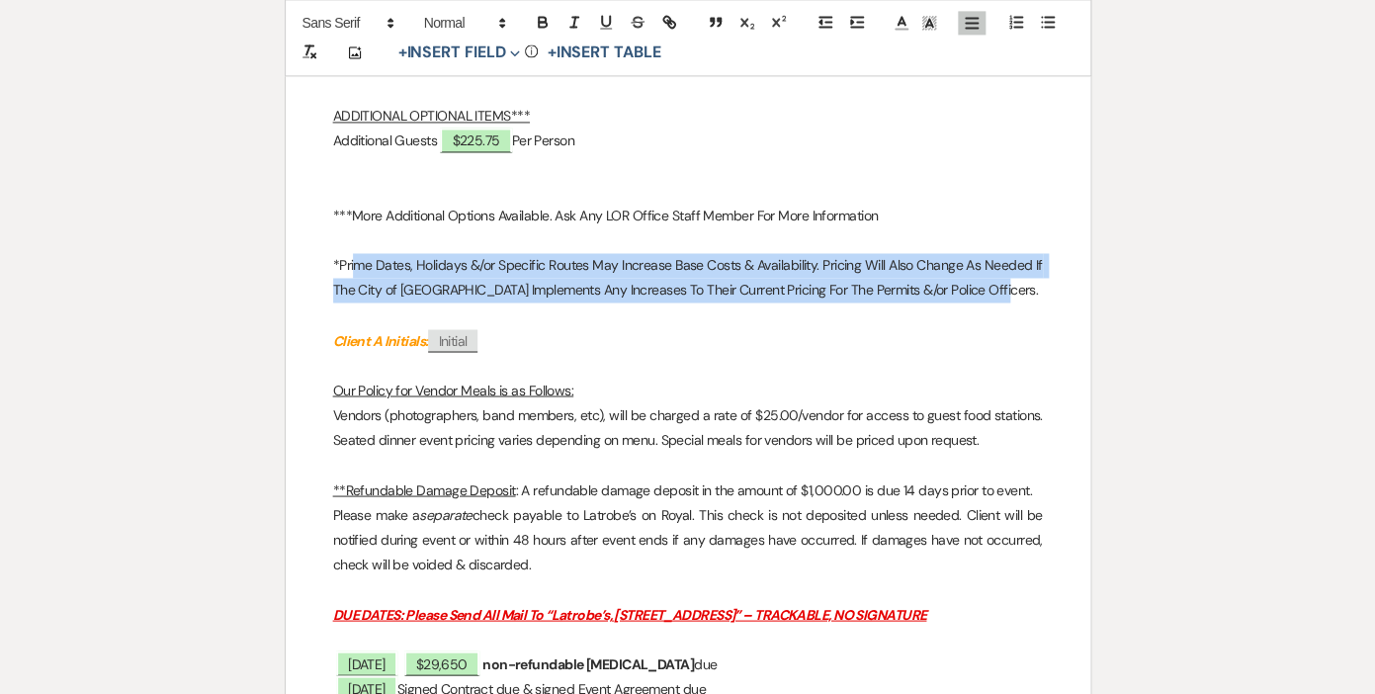
drag, startPoint x: 1001, startPoint y: 310, endPoint x: 353, endPoint y: 282, distance: 648.9
click at [353, 282] on p "*Prime Dates, Holidays &/or Specific Routes May Increase Base Costs & Availabil…" at bounding box center [687, 277] width 709 height 49
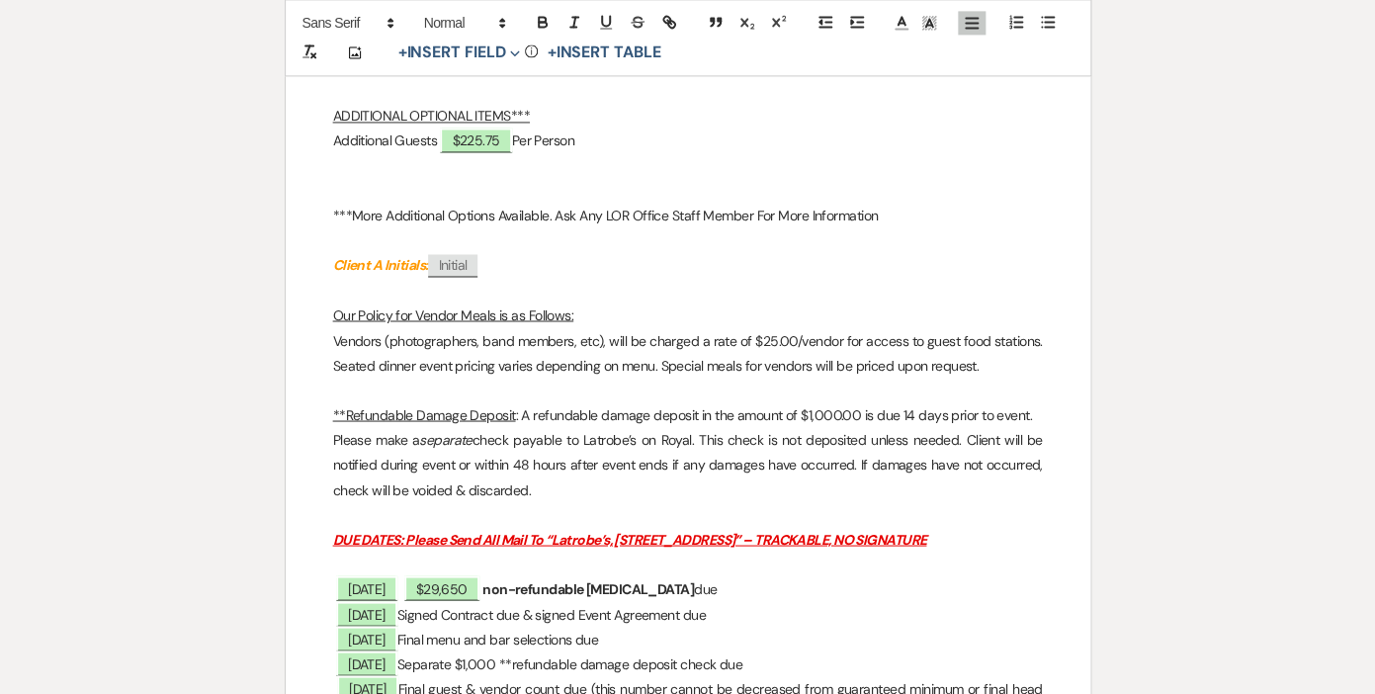
click at [767, 367] on p "Vendors (photographers, band members, etc), will be charged a rate of $25.00/ve…" at bounding box center [687, 352] width 709 height 49
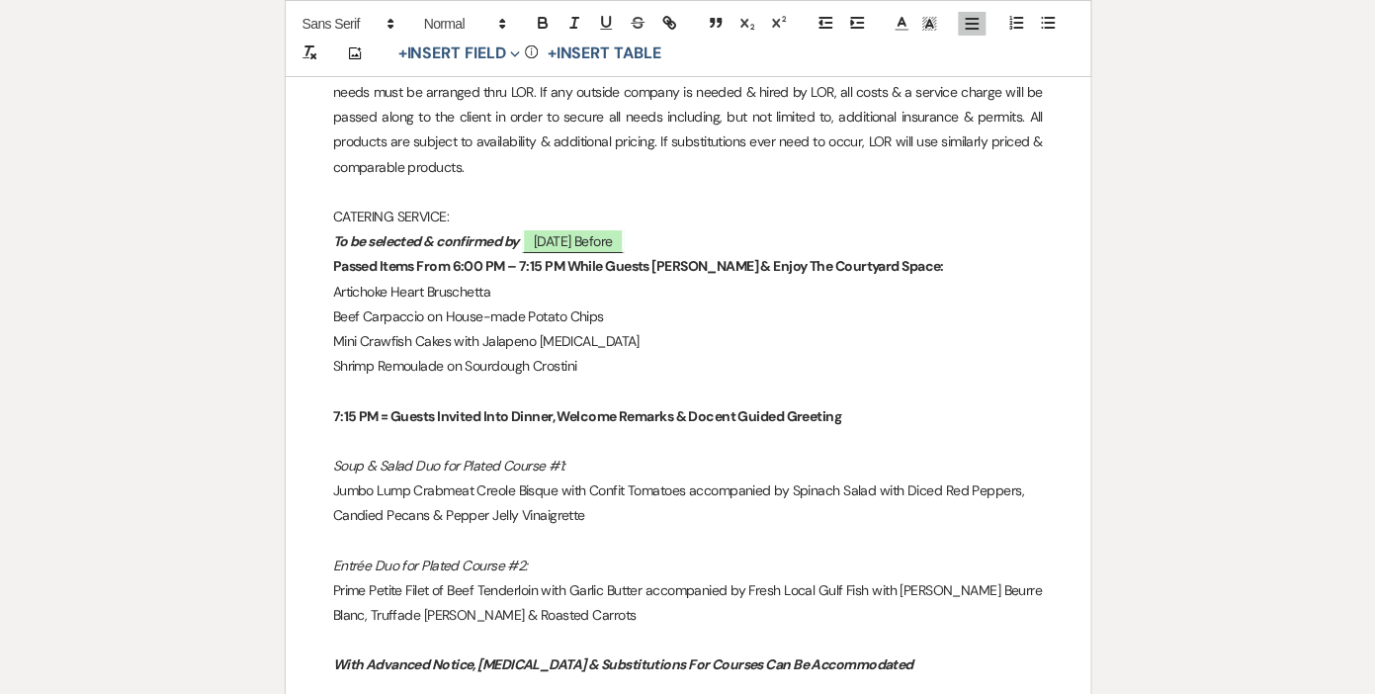
scroll to position [2512, 0]
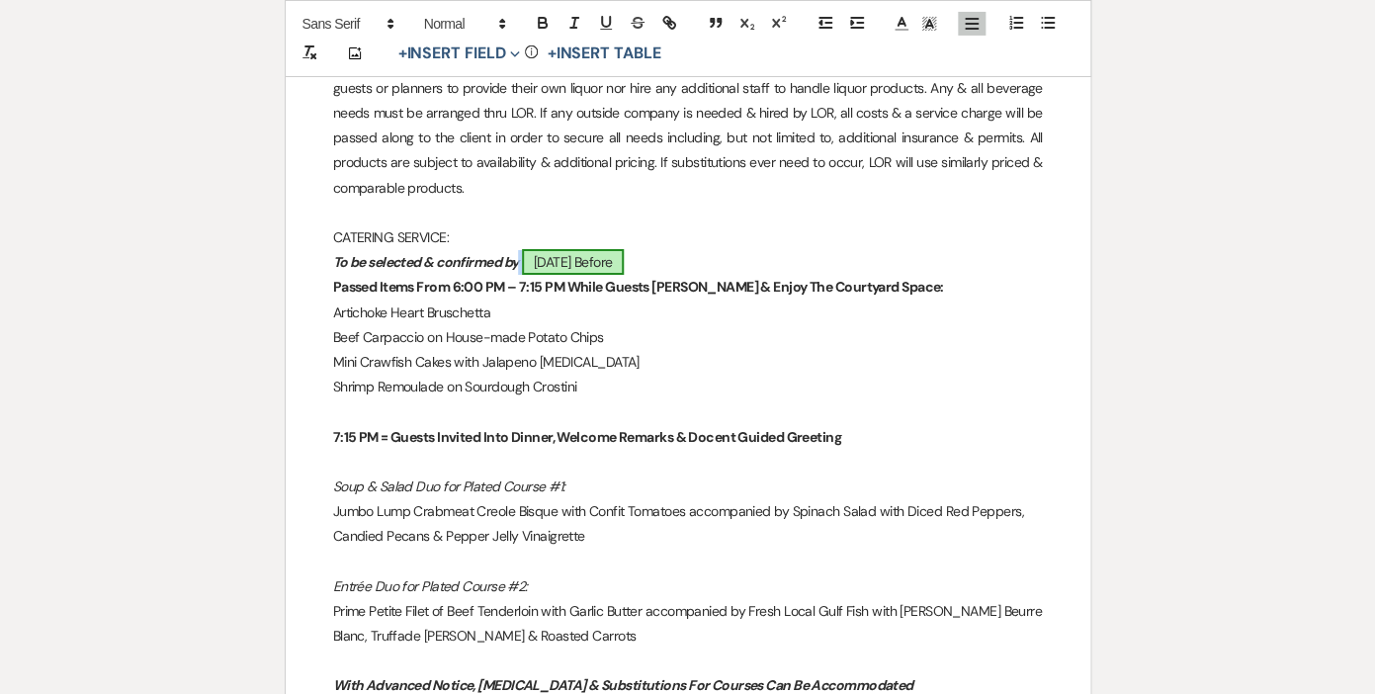
click at [620, 261] on span "[DATE] Before" at bounding box center [573, 262] width 103 height 26
select select "owner"
select select "Date"
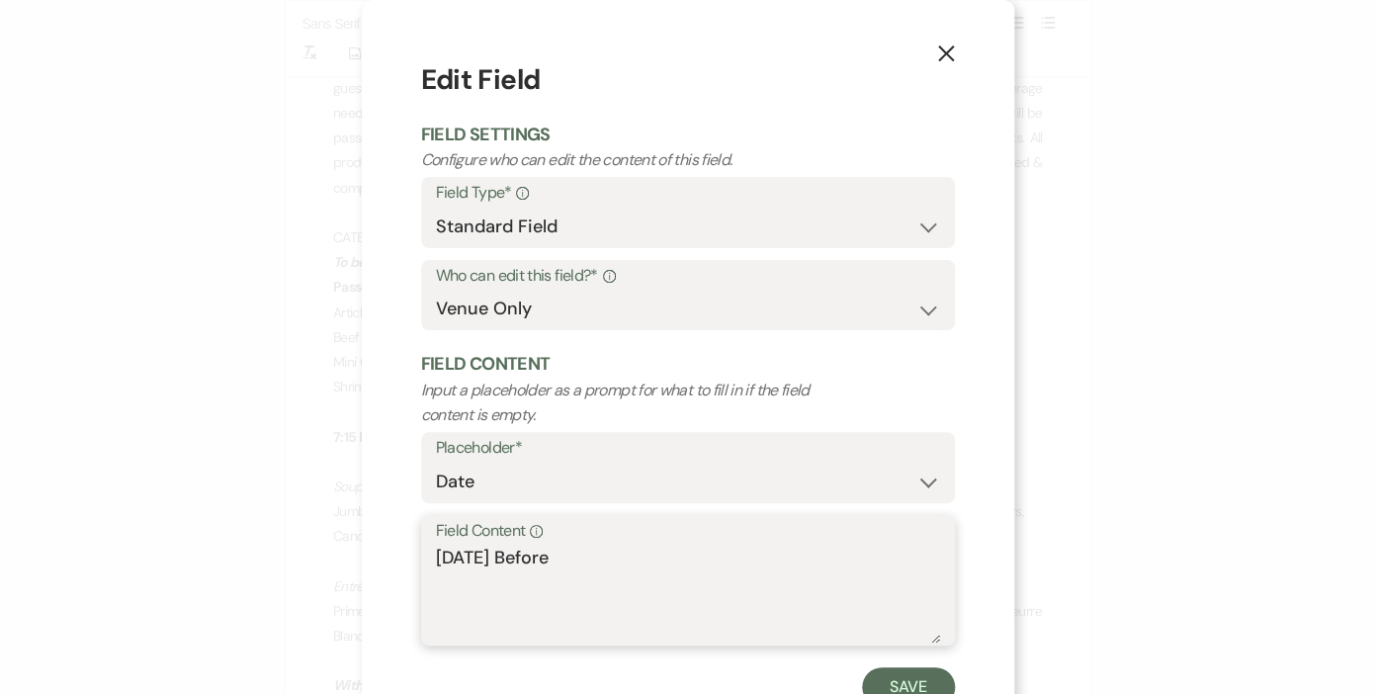
click at [549, 560] on textarea "[DATE] Before" at bounding box center [688, 593] width 504 height 99
type textarea "F"
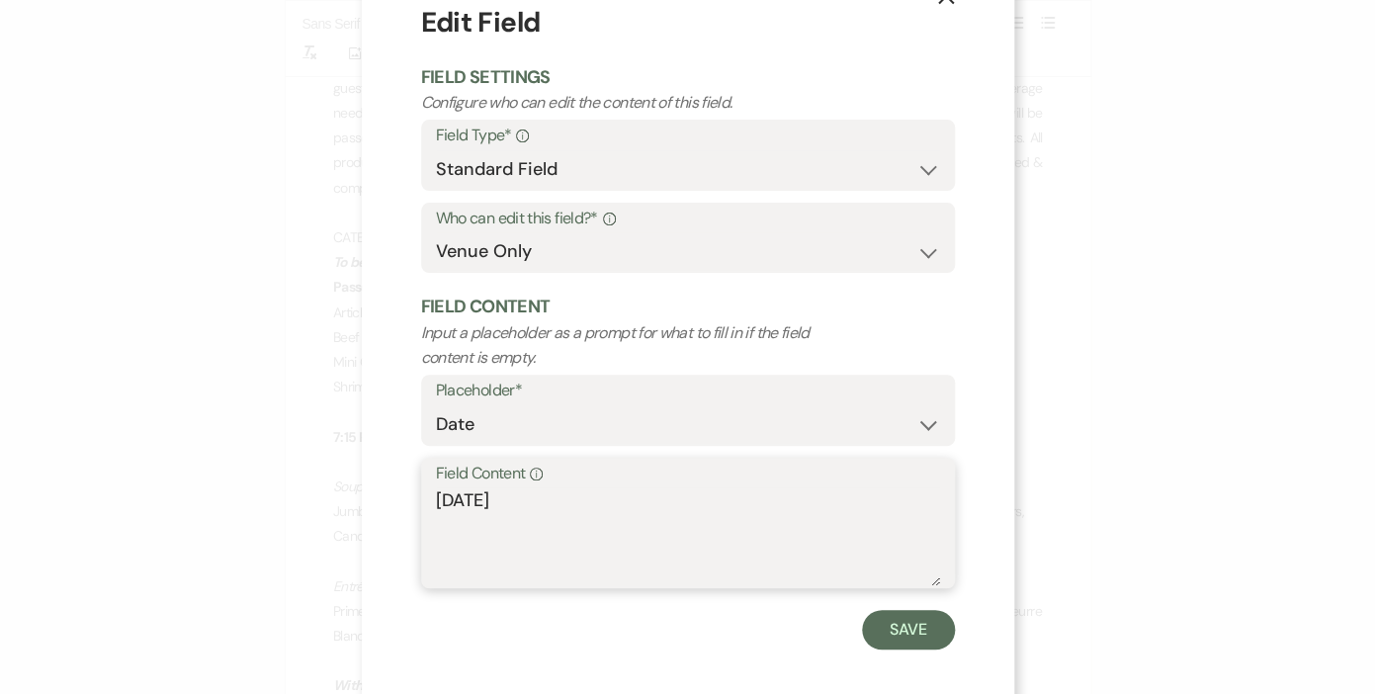
scroll to position [73, 0]
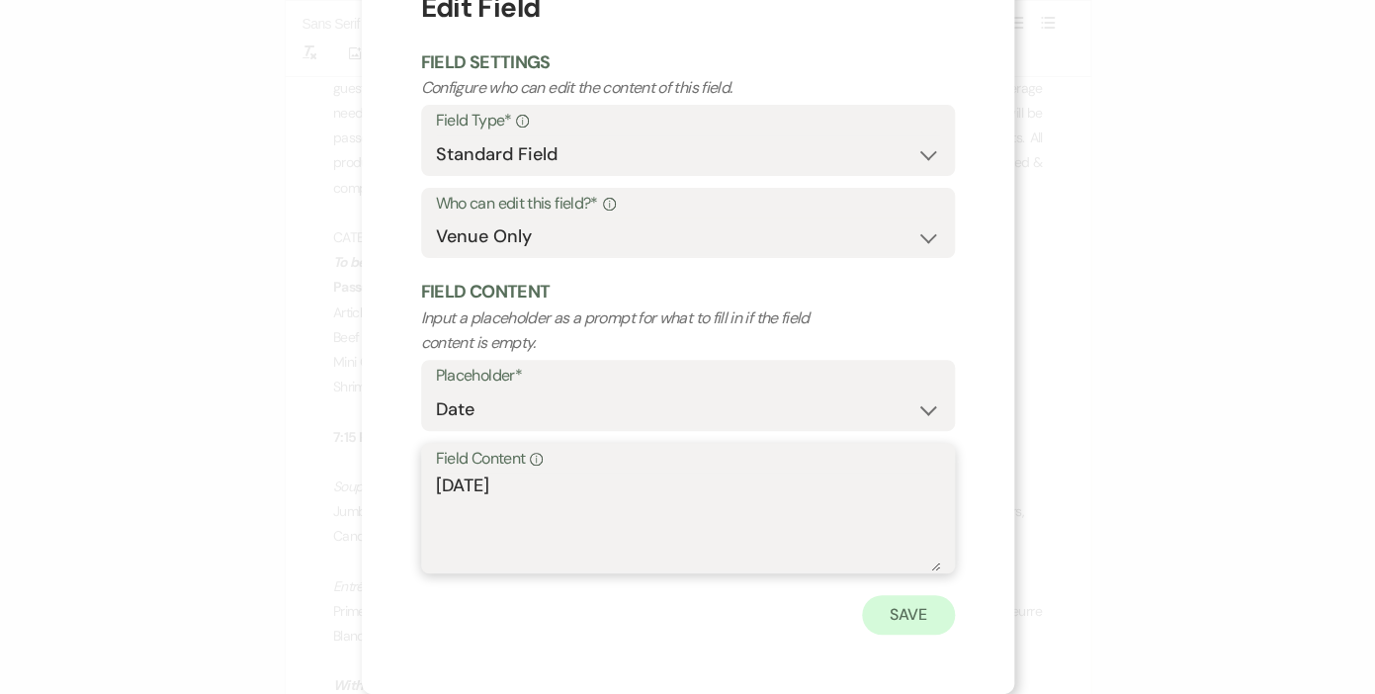
type textarea "[DATE]"
click at [894, 608] on button "Save" at bounding box center [908, 615] width 93 height 40
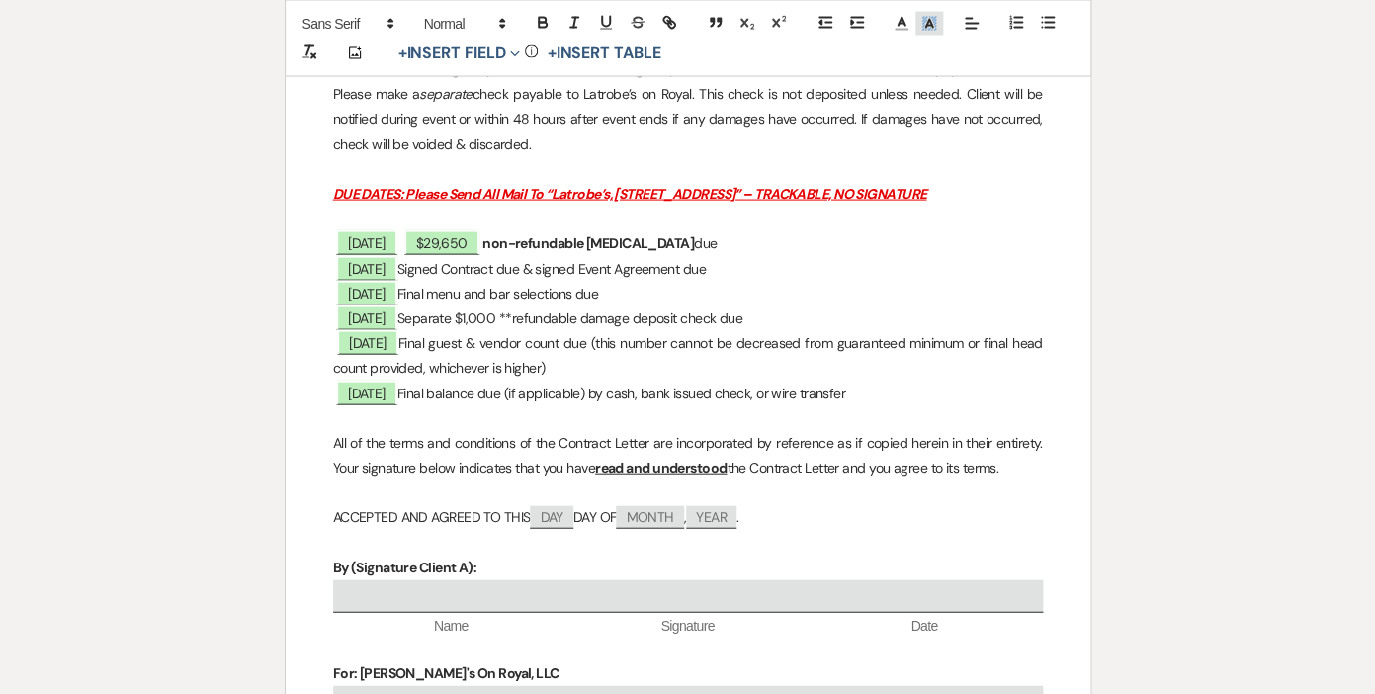
scroll to position [4101, 0]
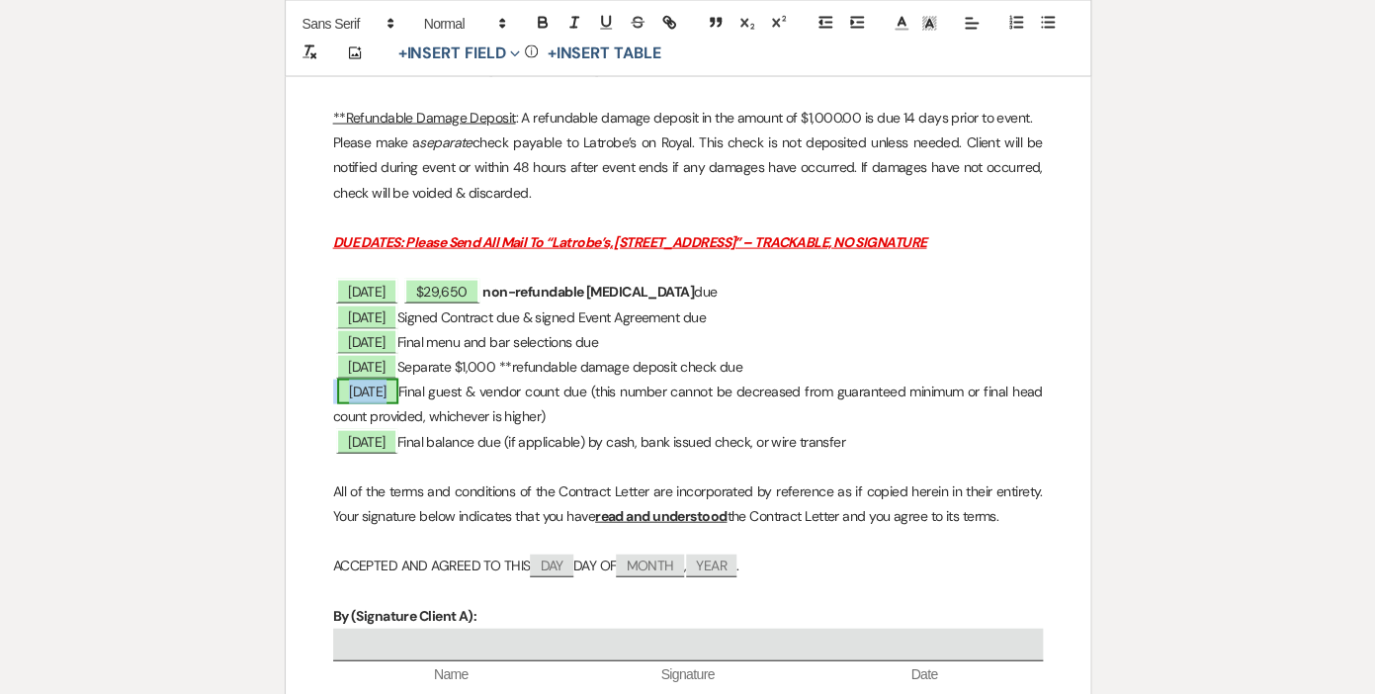
click at [384, 403] on span "[DATE]" at bounding box center [367, 390] width 61 height 26
select select "owner"
select select "Date"
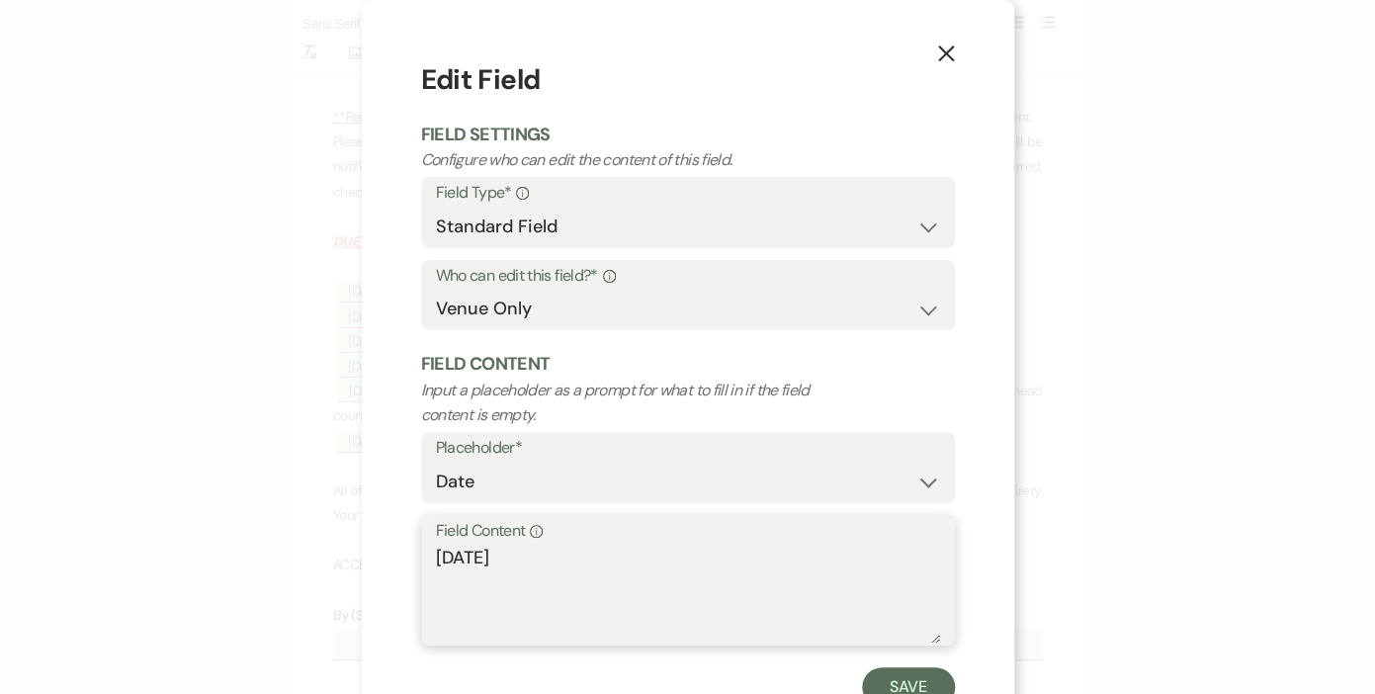
click at [486, 558] on textarea "[DATE]" at bounding box center [688, 593] width 504 height 99
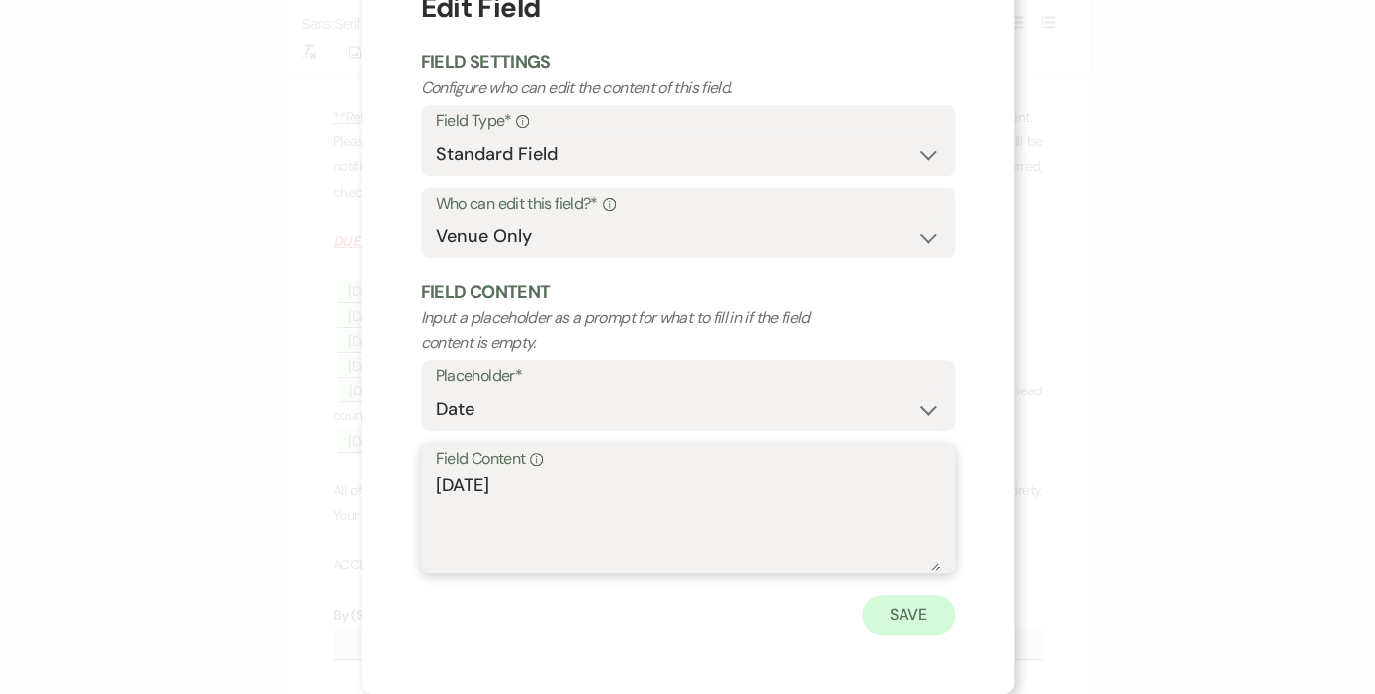
type textarea "[DATE]"
click at [913, 619] on button "Save" at bounding box center [908, 615] width 93 height 40
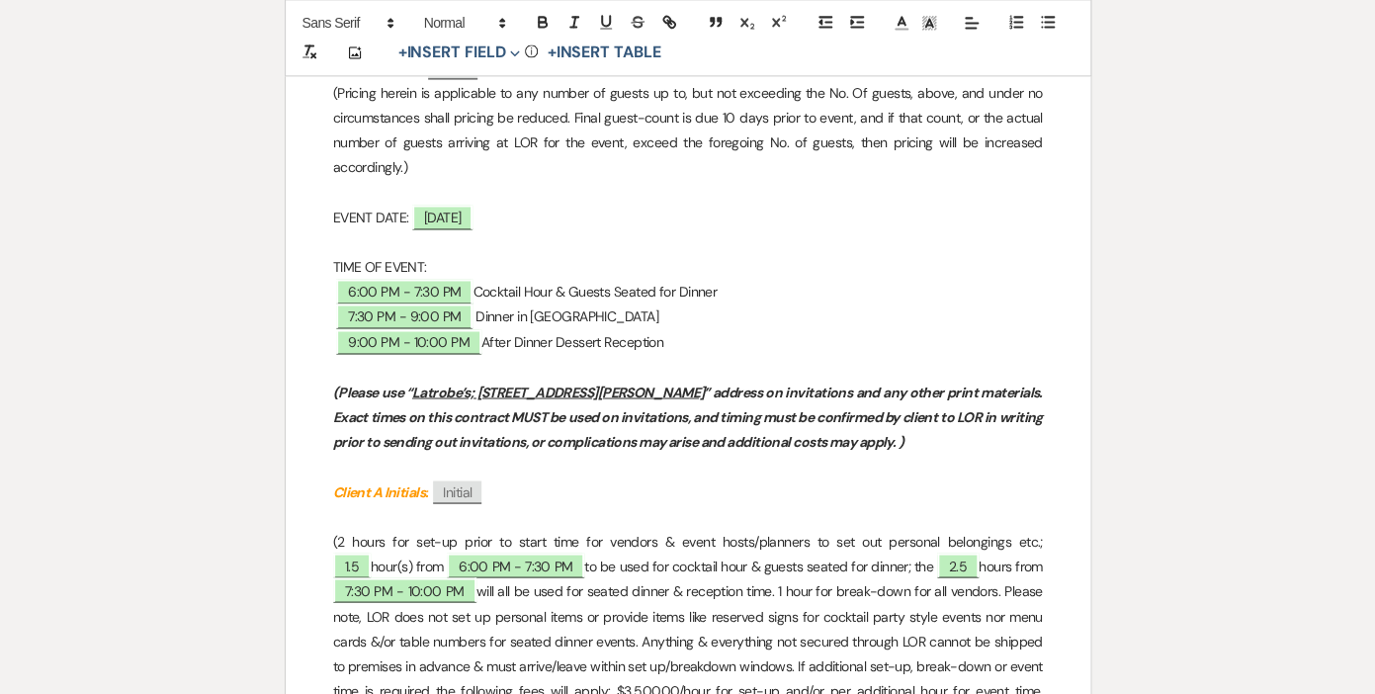
scroll to position [0, 0]
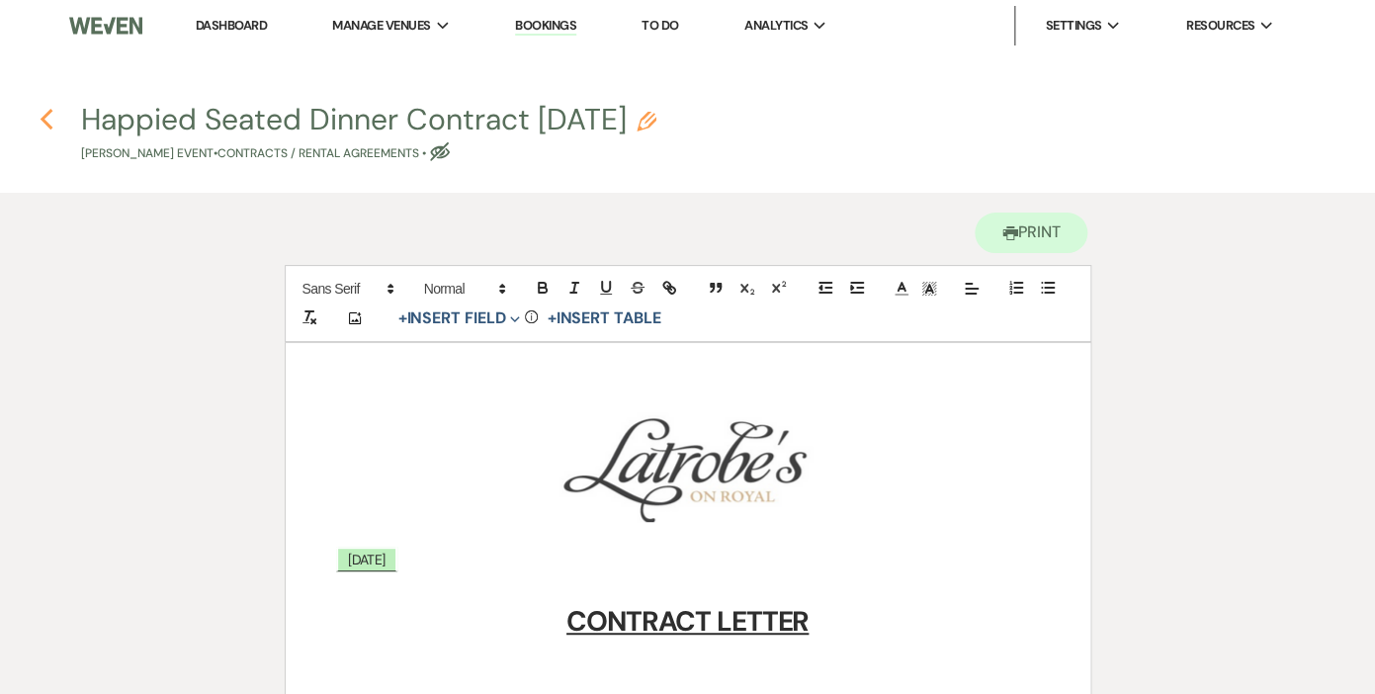
click at [42, 117] on icon "Previous" at bounding box center [47, 120] width 15 height 24
select select "6"
select select "20"
select select "9"
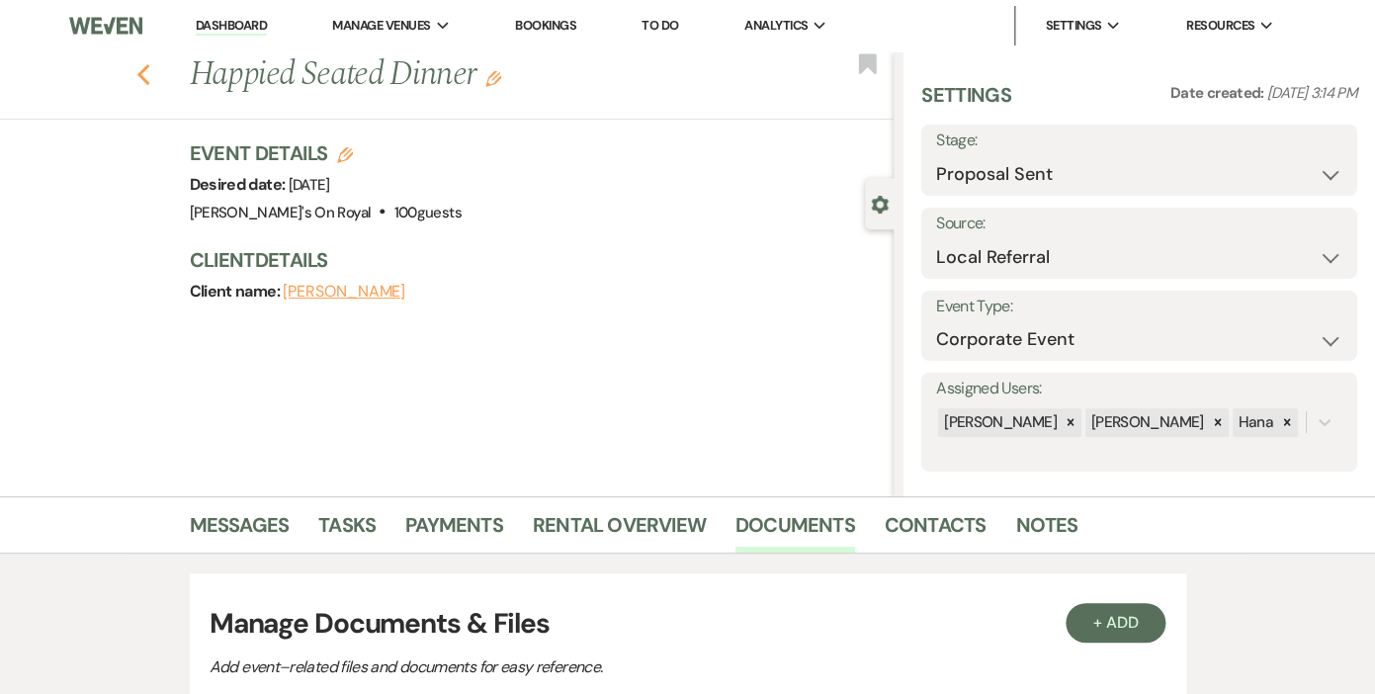
click at [147, 75] on icon "Previous" at bounding box center [143, 75] width 15 height 24
select select "6"
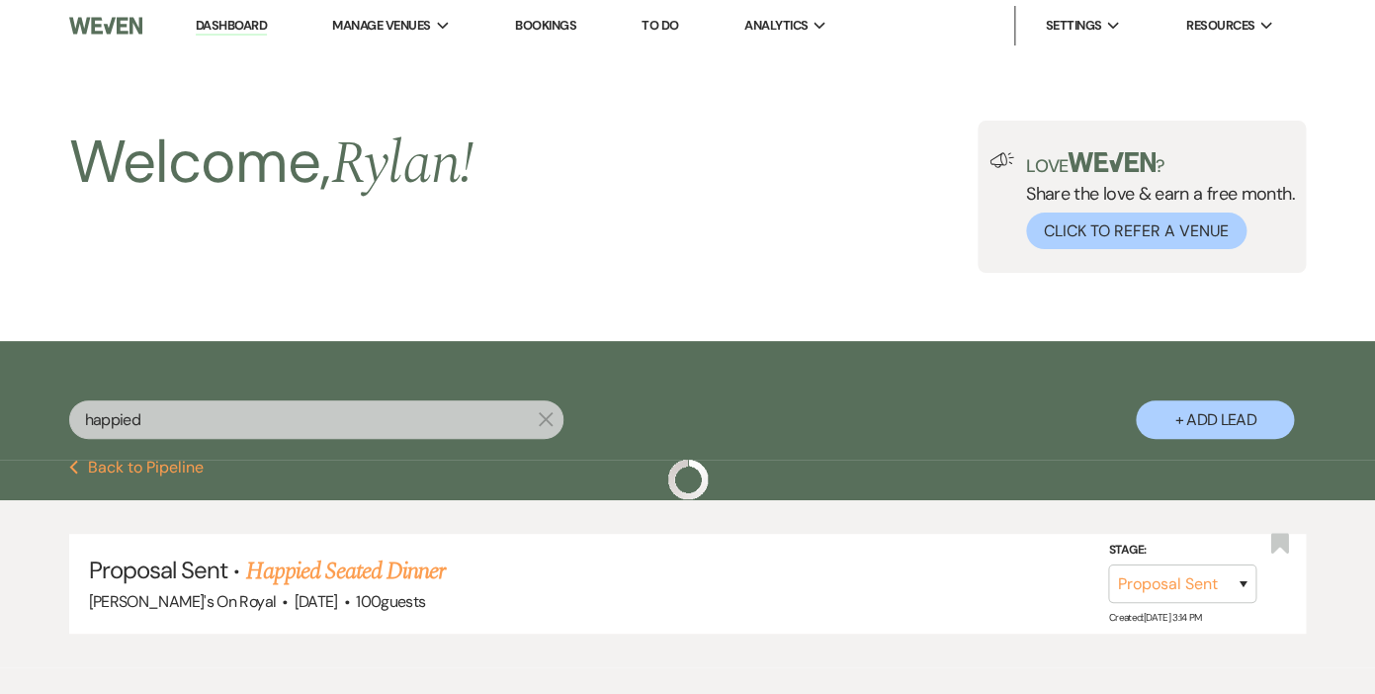
scroll to position [50, 0]
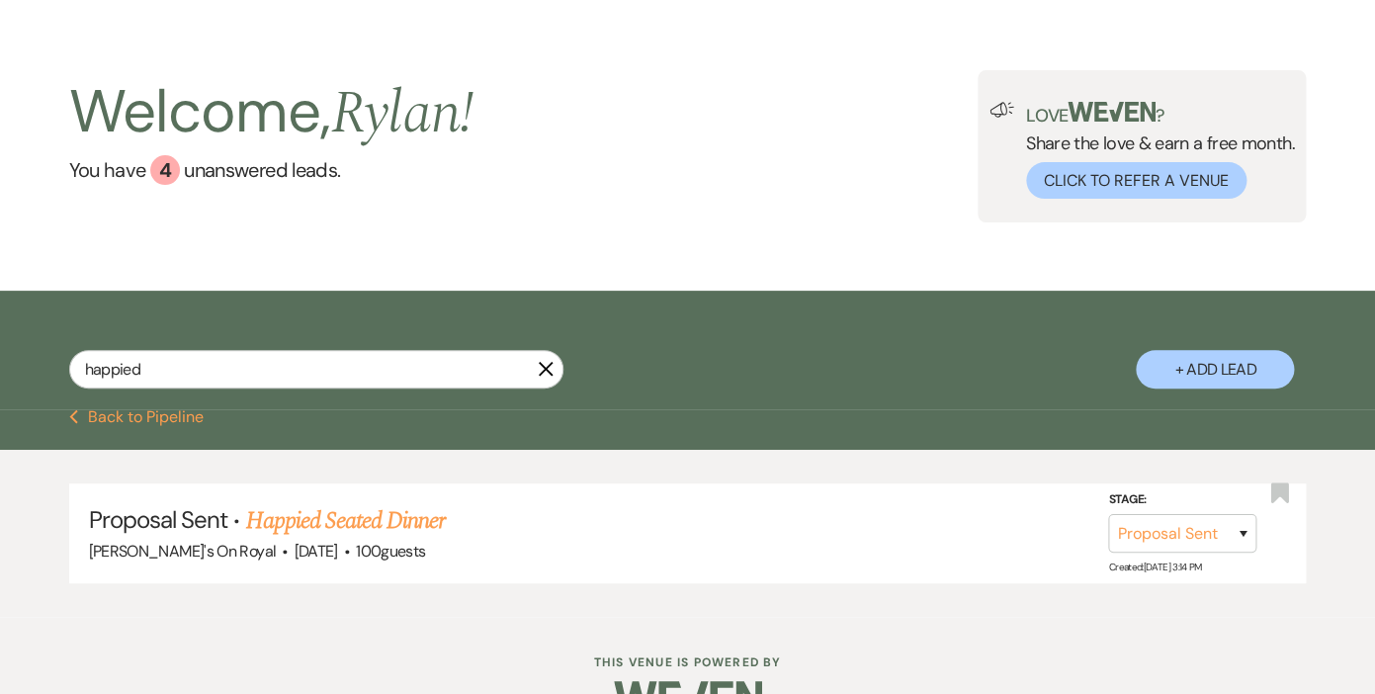
click at [544, 367] on icon "X" at bounding box center [546, 369] width 16 height 16
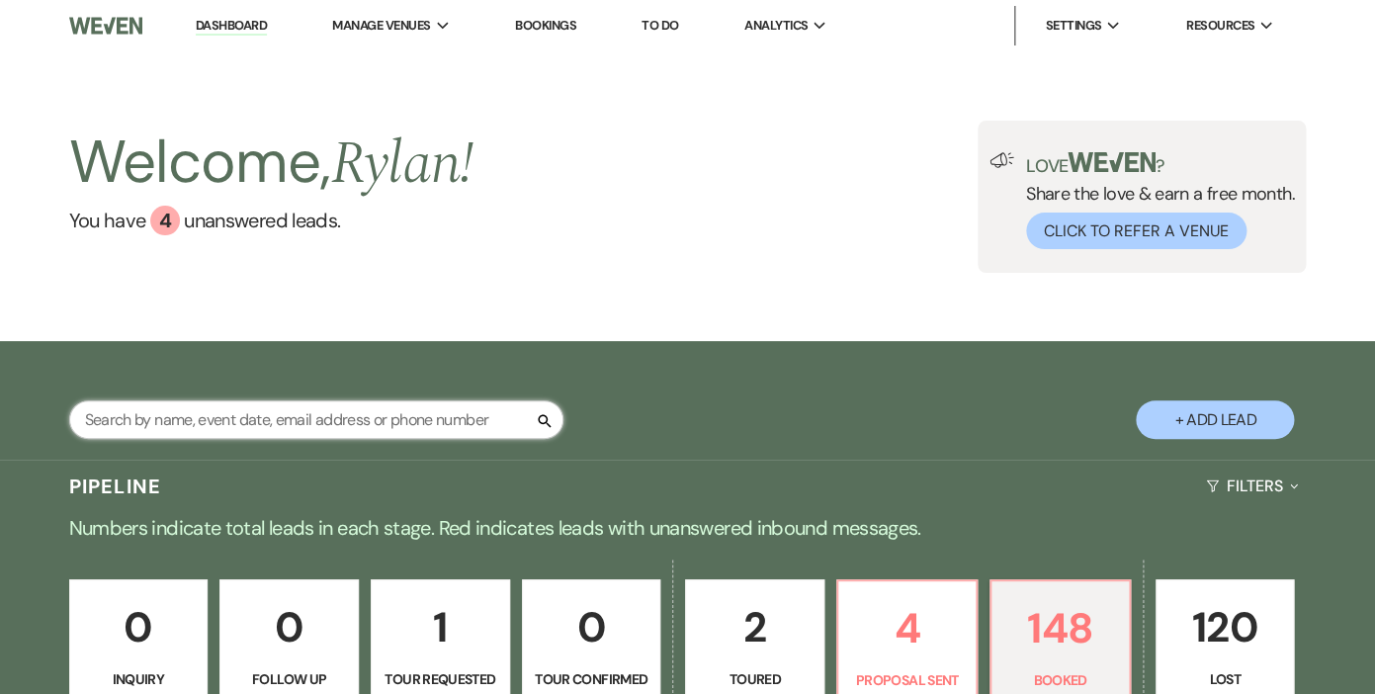
click at [180, 416] on input "text" at bounding box center [316, 419] width 494 height 39
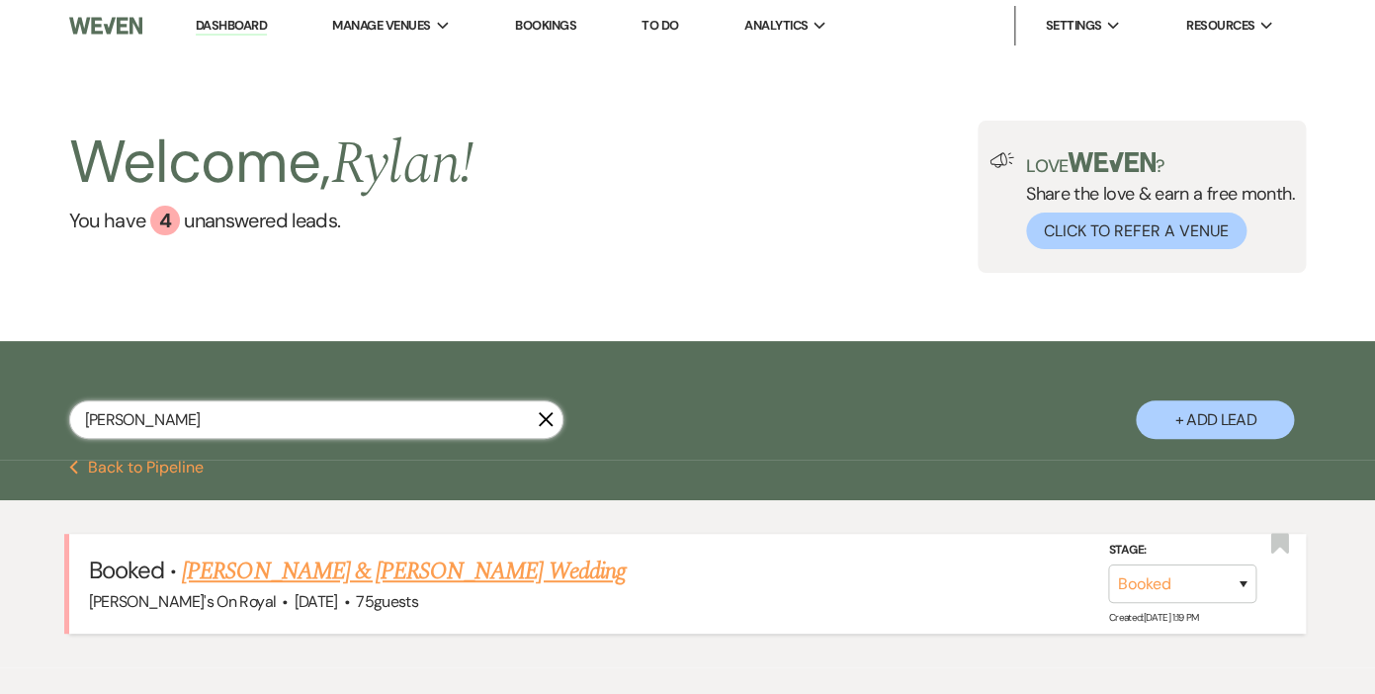
type input "[PERSON_NAME]"
click at [310, 569] on link "[PERSON_NAME] & [PERSON_NAME] Wedding" at bounding box center [403, 571] width 443 height 36
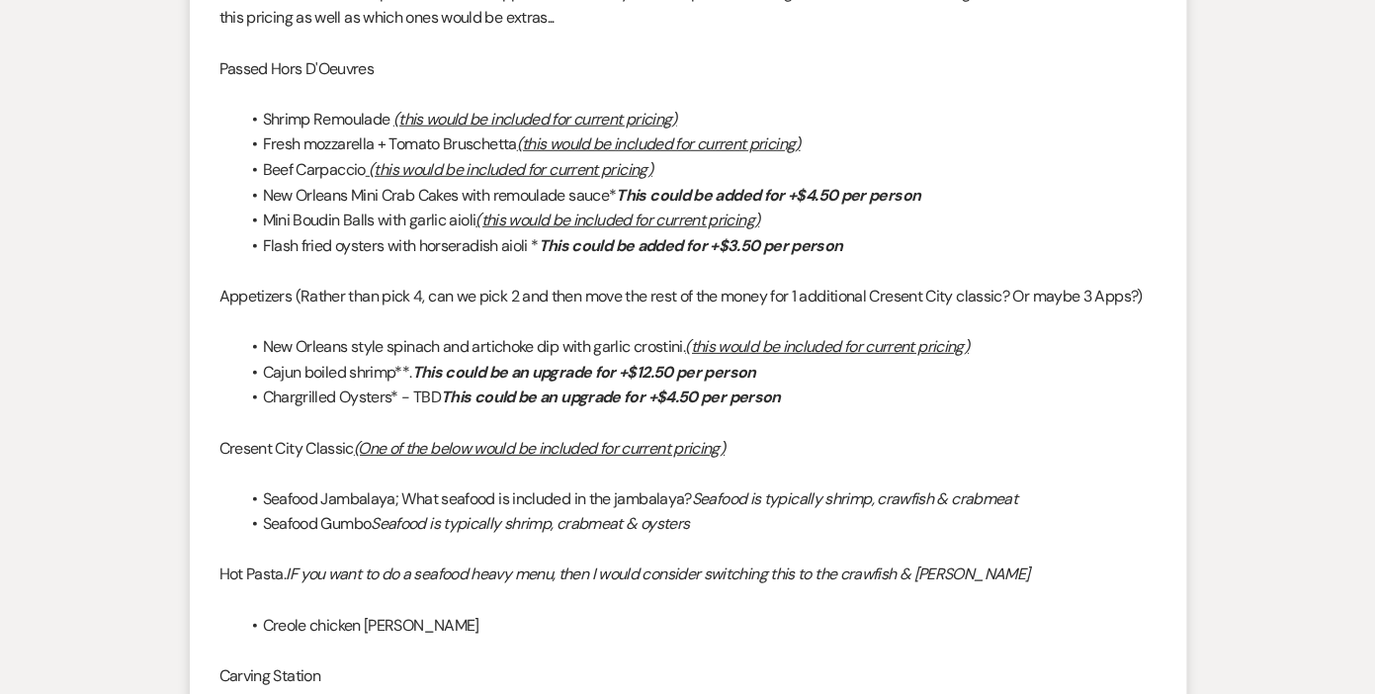
scroll to position [1737, 0]
